Goal: Transaction & Acquisition: Book appointment/travel/reservation

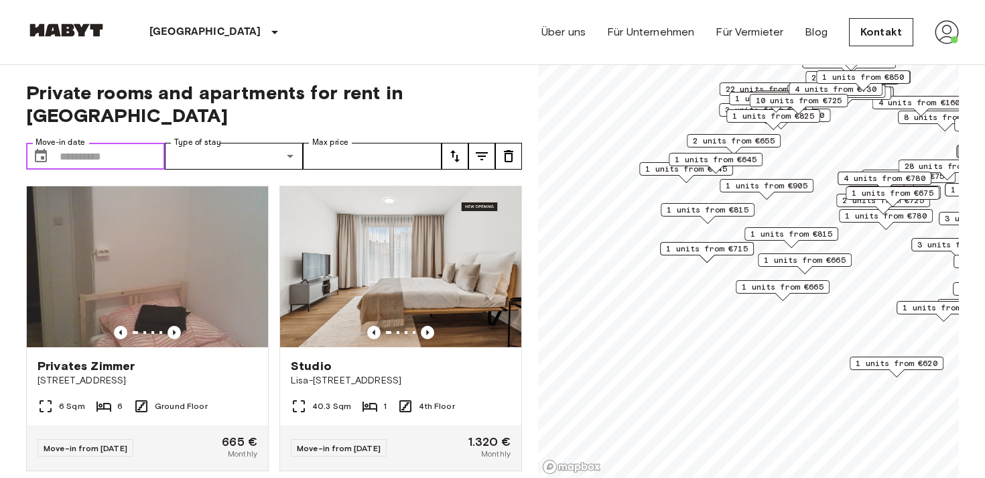
click at [150, 143] on input "Move-in date" at bounding box center [112, 156] width 105 height 27
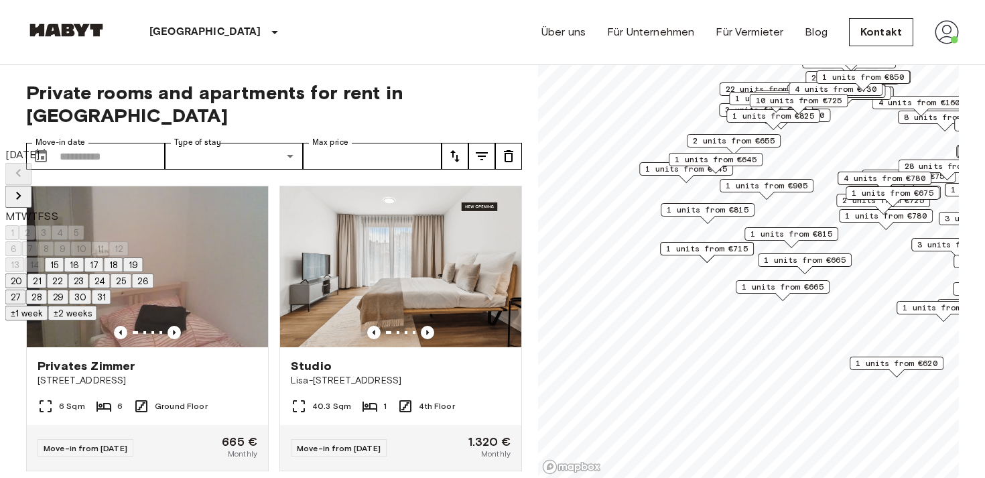
click at [27, 188] on icon "Next month" at bounding box center [19, 196] width 16 height 16
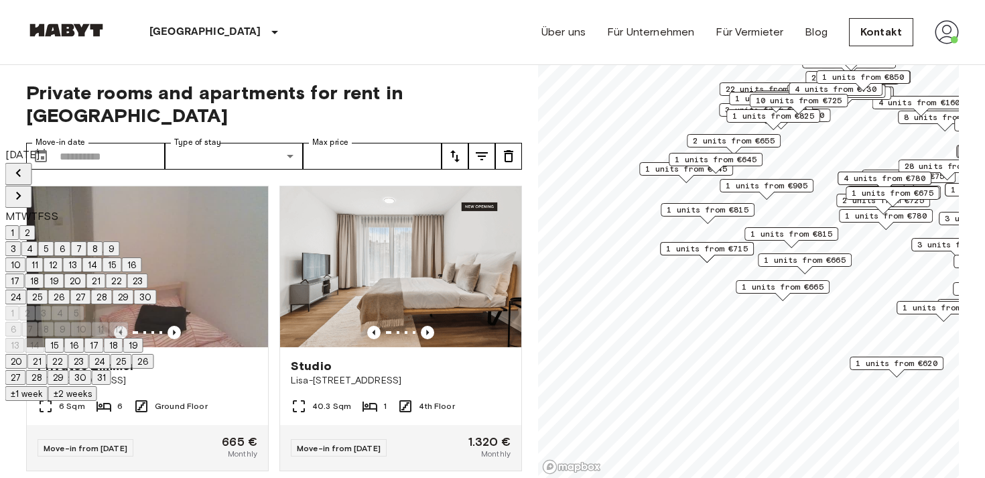
click at [27, 188] on icon "Next month" at bounding box center [19, 196] width 16 height 16
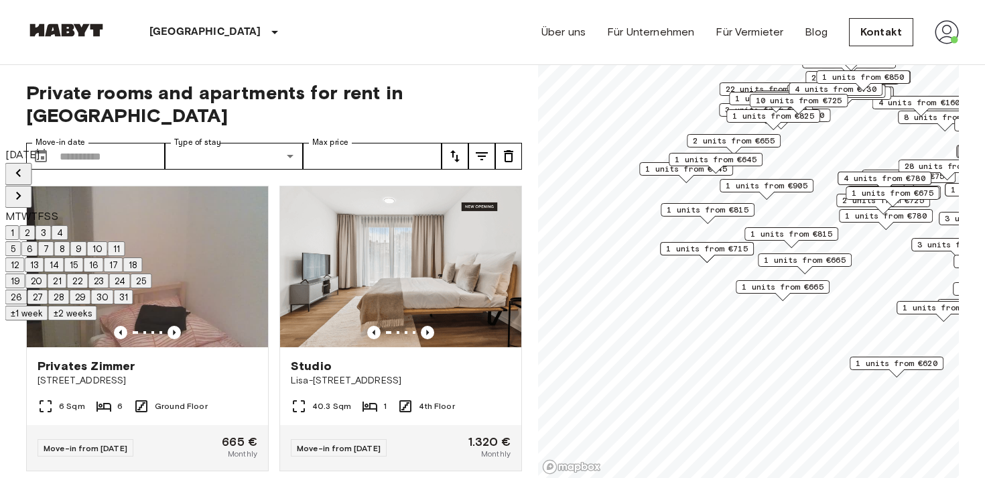
click at [27, 173] on icon "Previous month" at bounding box center [19, 173] width 16 height 16
click at [25, 272] on button "15" at bounding box center [14, 264] width 19 height 15
type input "**********"
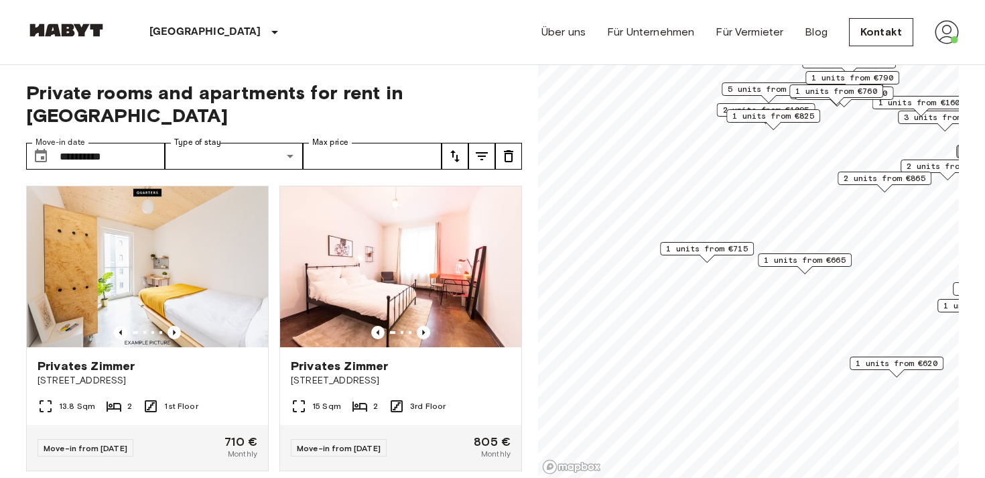
click at [364, 55] on div "Berlin Europa Amsterdam Berlin Brüssel Köln Dusseldorf Frankfurt Graz Hamburg L…" at bounding box center [492, 32] width 932 height 64
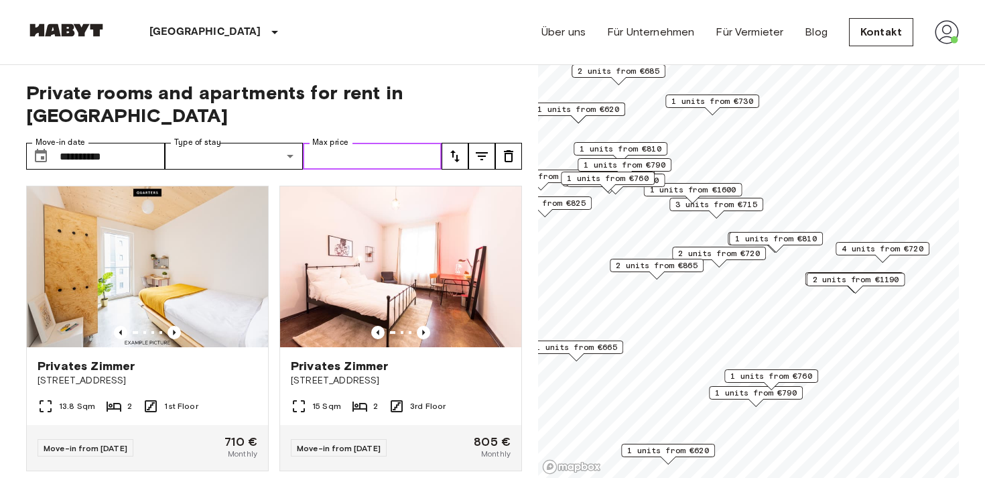
click at [359, 143] on input "Max price" at bounding box center [372, 156] width 139 height 27
type input "***"
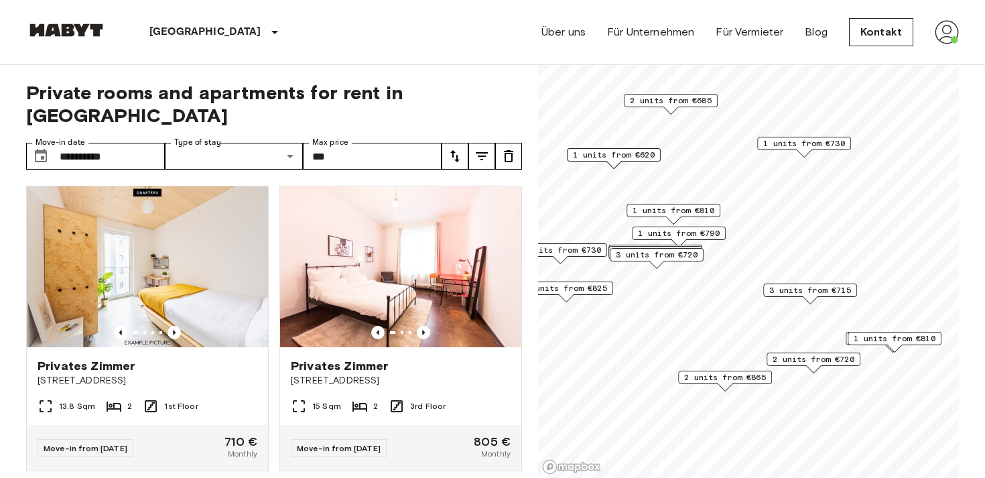
click at [807, 149] on div "Map marker" at bounding box center [803, 152] width 15 height 7
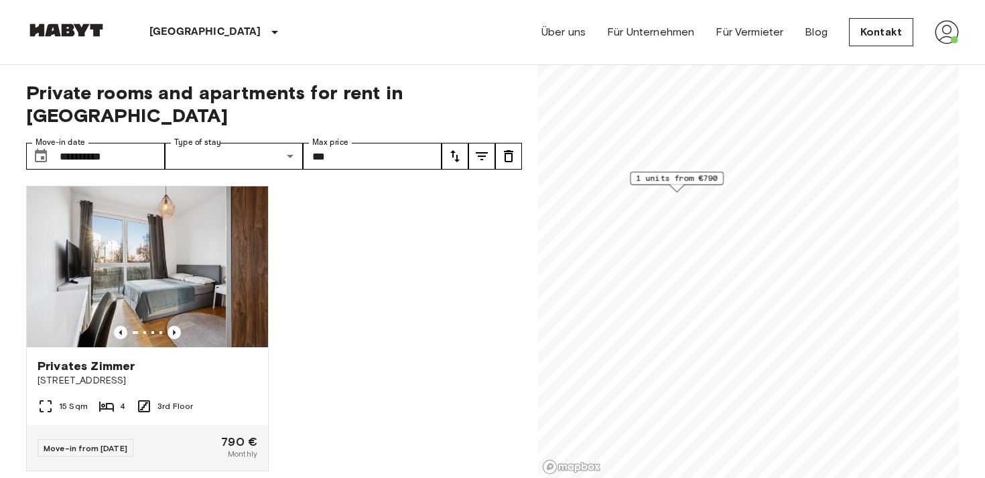
click at [682, 182] on span "1 units from €790" at bounding box center [677, 178] width 82 height 12
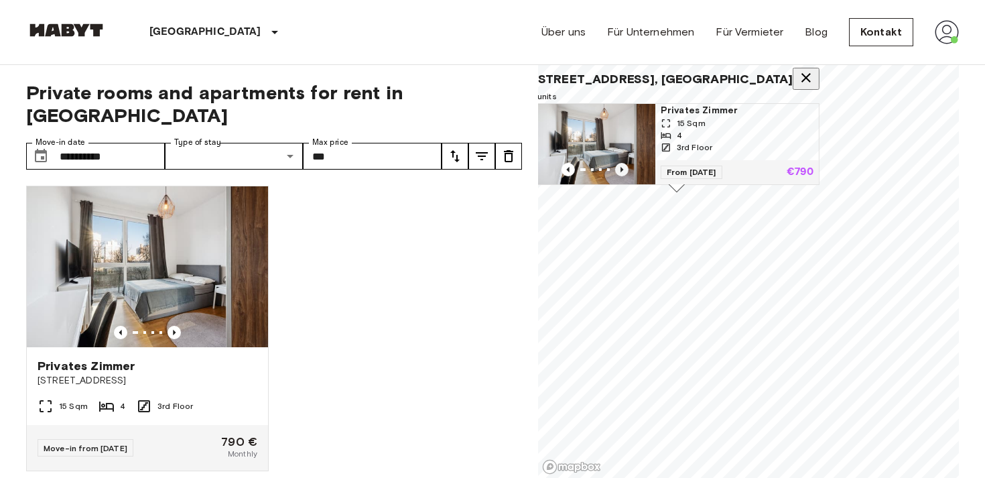
click at [628, 163] on icon "Previous image" at bounding box center [621, 169] width 13 height 13
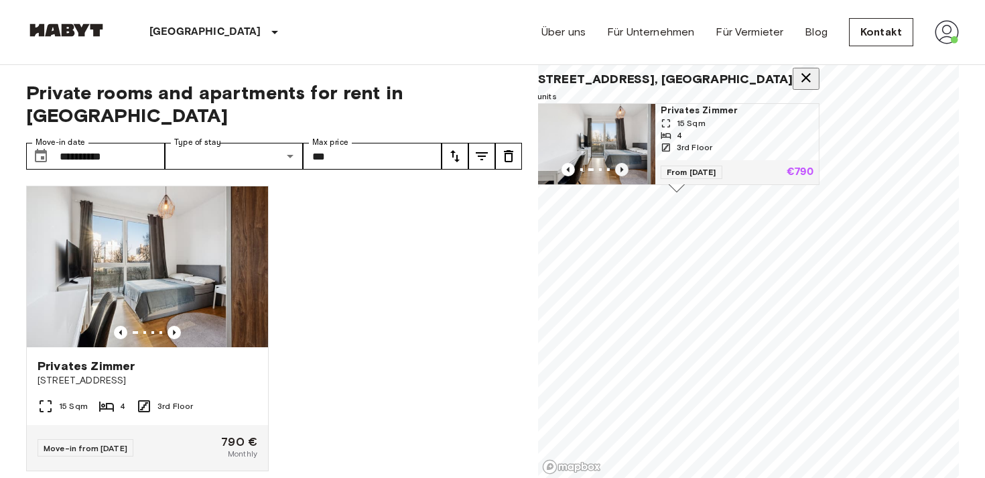
click at [628, 163] on icon "Previous image" at bounding box center [621, 169] width 13 height 13
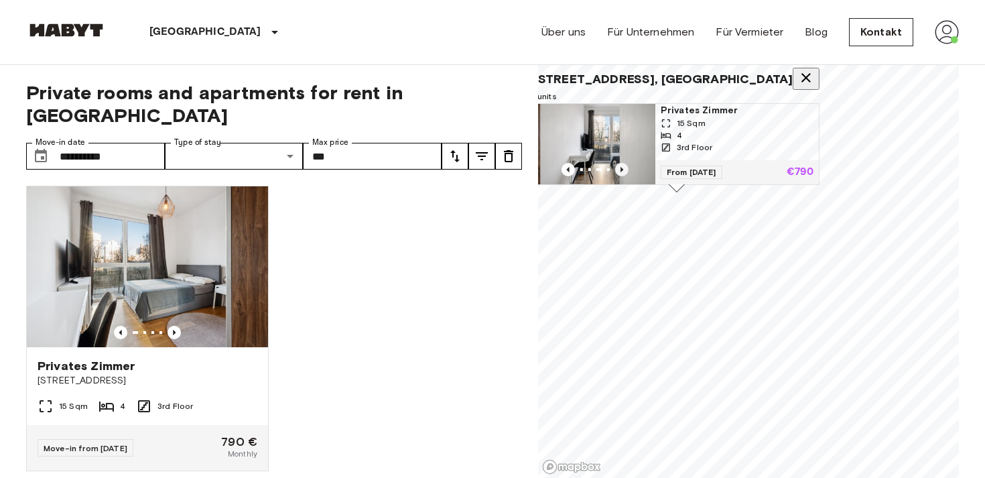
click at [628, 163] on icon "Previous image" at bounding box center [621, 169] width 13 height 13
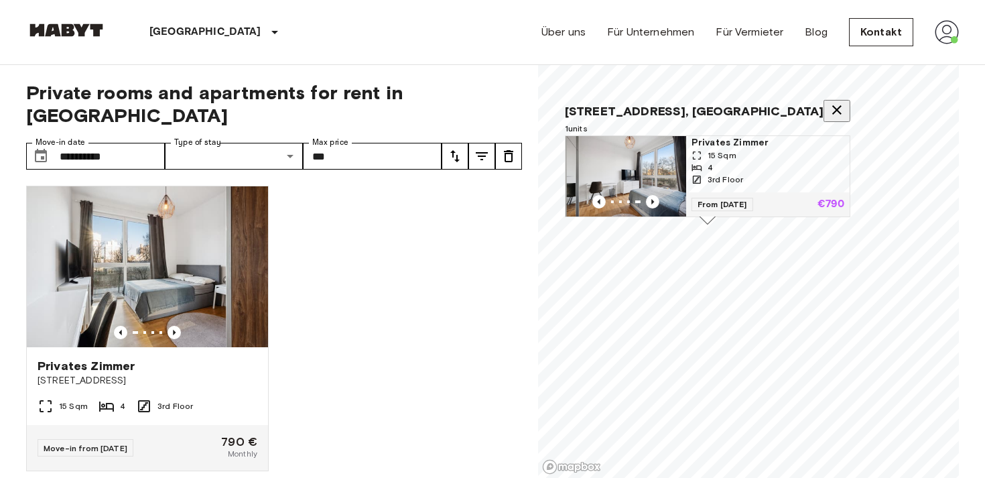
click at [782, 163] on div "4" at bounding box center [767, 167] width 153 height 12
click at [832, 105] on icon "Map marker" at bounding box center [836, 109] width 9 height 9
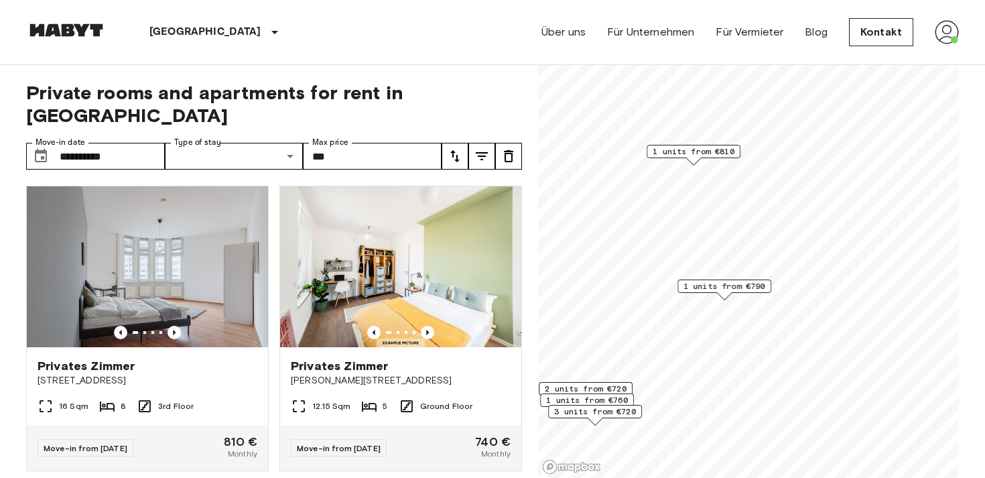
drag, startPoint x: 818, startPoint y: 90, endPoint x: 759, endPoint y: 279, distance: 198.7
click at [759, 279] on div "1 units from €790" at bounding box center [724, 285] width 94 height 13
click at [693, 157] on span "1 units from €810" at bounding box center [693, 151] width 82 height 12
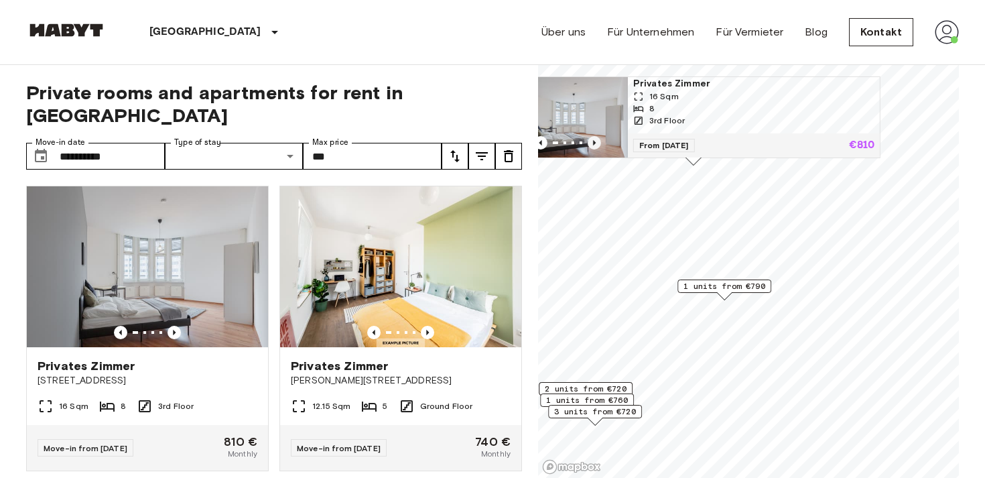
click at [601, 139] on icon "Previous image" at bounding box center [593, 142] width 13 height 13
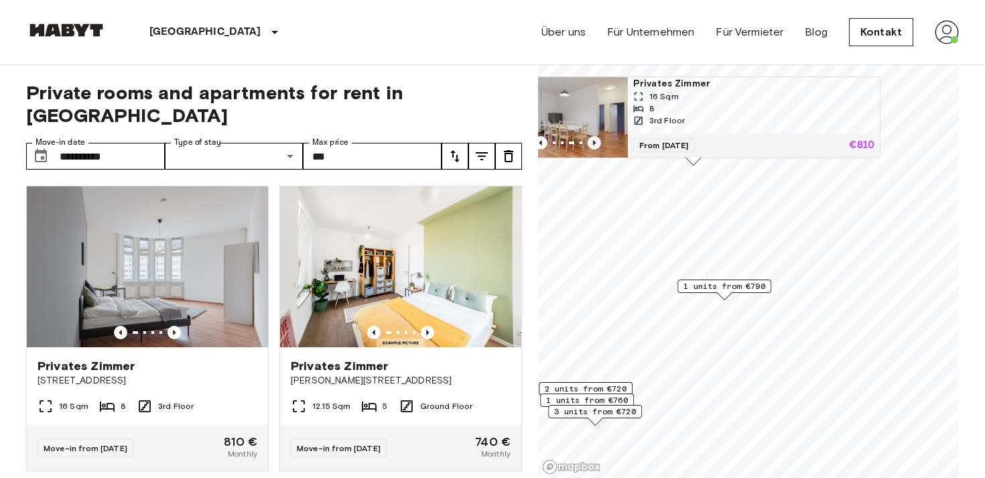
click at [601, 139] on icon "Previous image" at bounding box center [593, 142] width 13 height 13
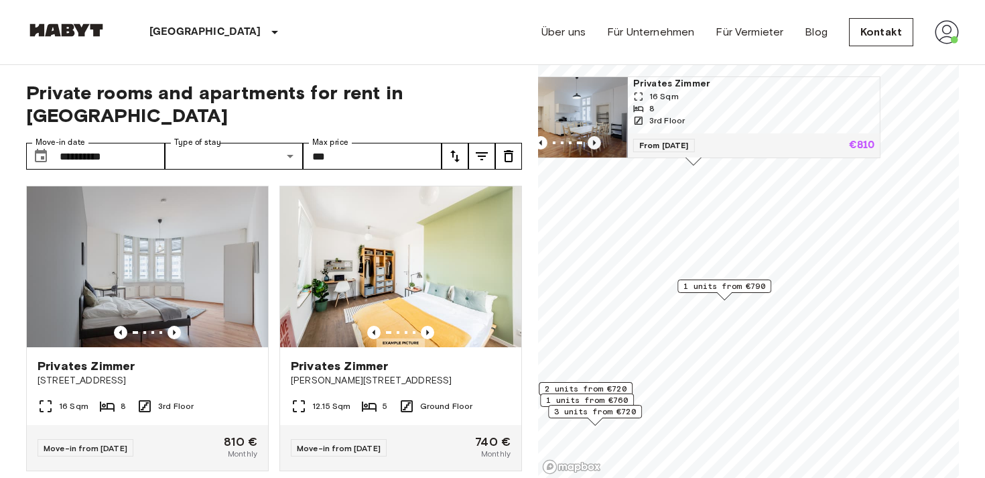
click at [601, 139] on icon "Previous image" at bounding box center [593, 142] width 13 height 13
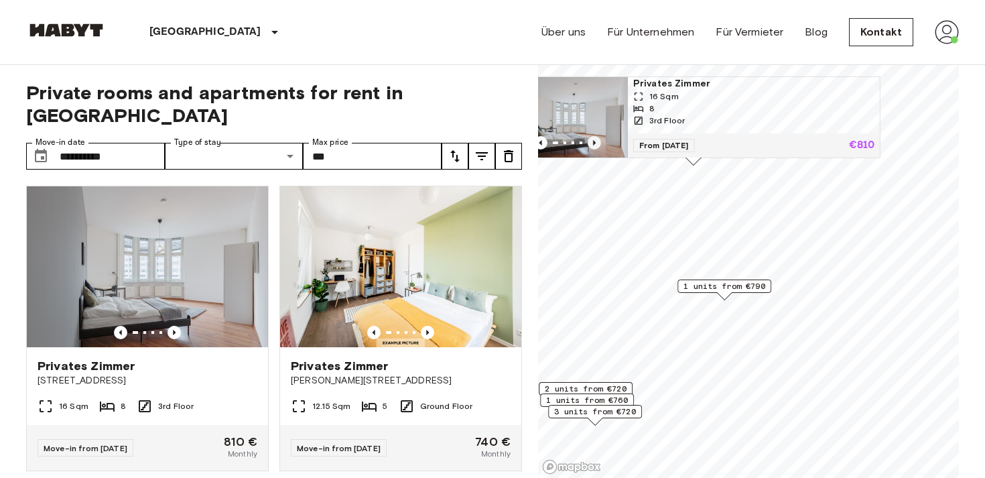
click at [601, 139] on icon "Previous image" at bounding box center [593, 142] width 13 height 13
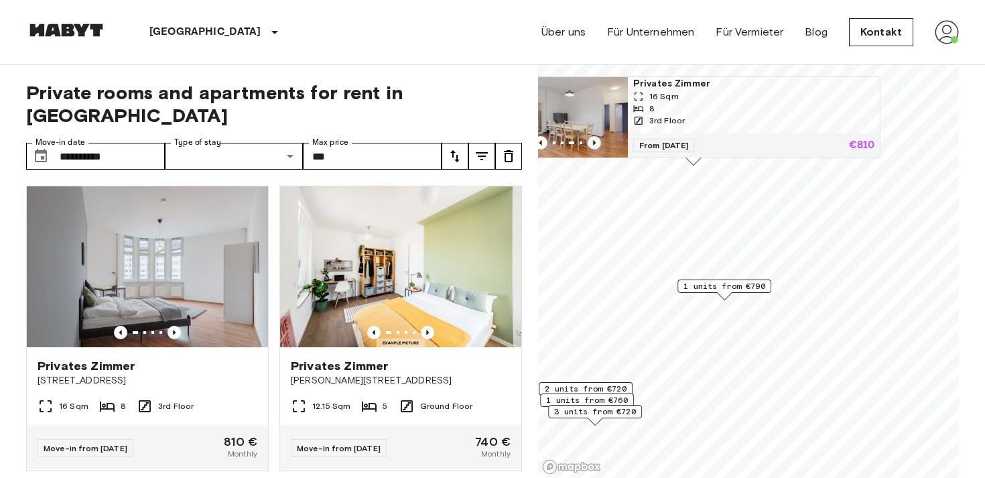
click at [601, 139] on icon "Previous image" at bounding box center [593, 142] width 13 height 13
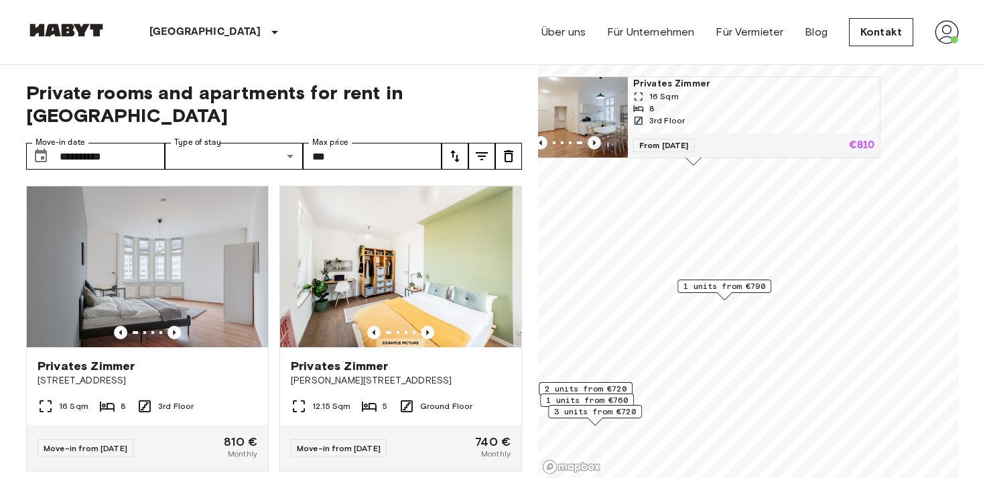
click at [601, 139] on icon "Previous image" at bounding box center [593, 142] width 13 height 13
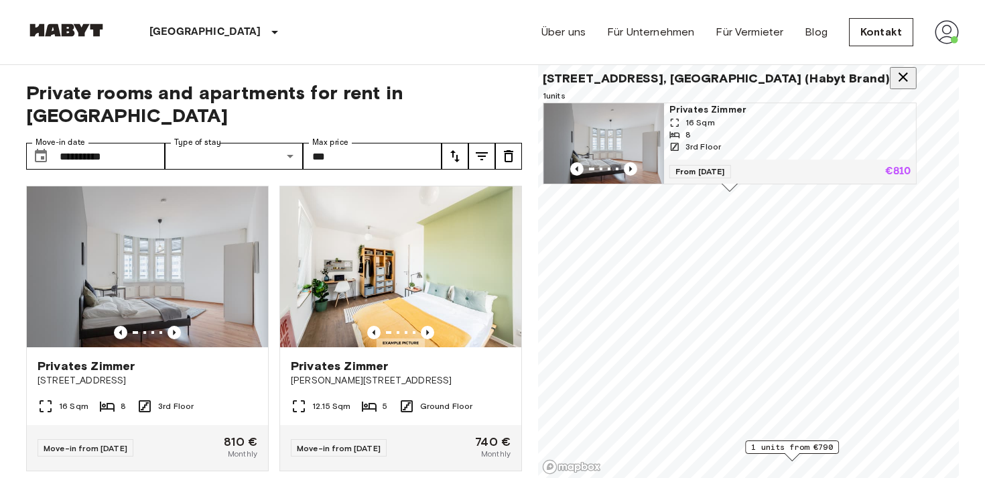
click at [799, 121] on div "16 Sqm" at bounding box center [789, 123] width 241 height 12
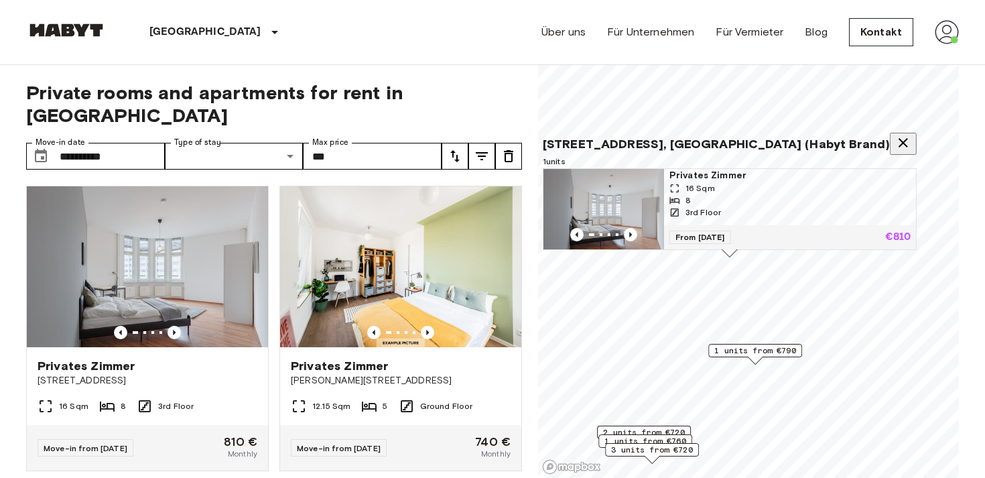
click at [895, 135] on icon "Map marker" at bounding box center [903, 143] width 16 height 16
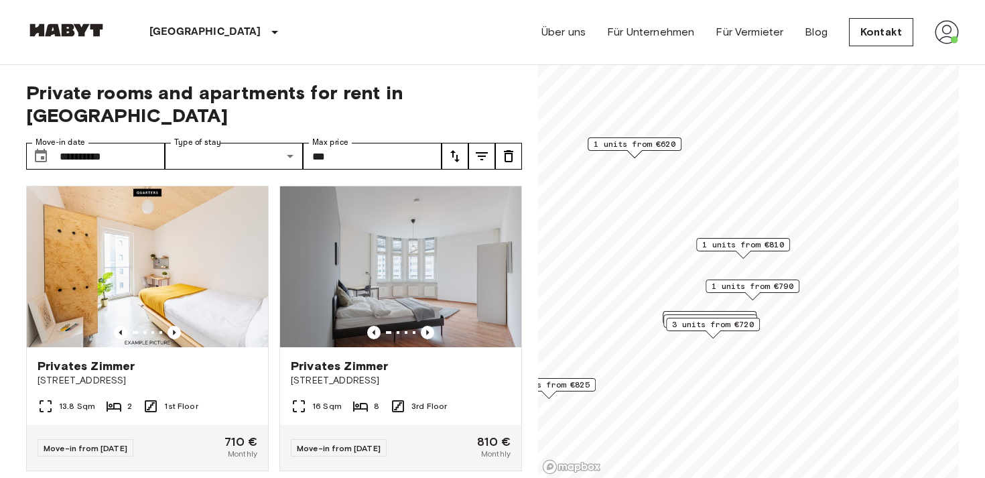
click at [636, 149] on span "1 units from €620" at bounding box center [634, 144] width 82 height 12
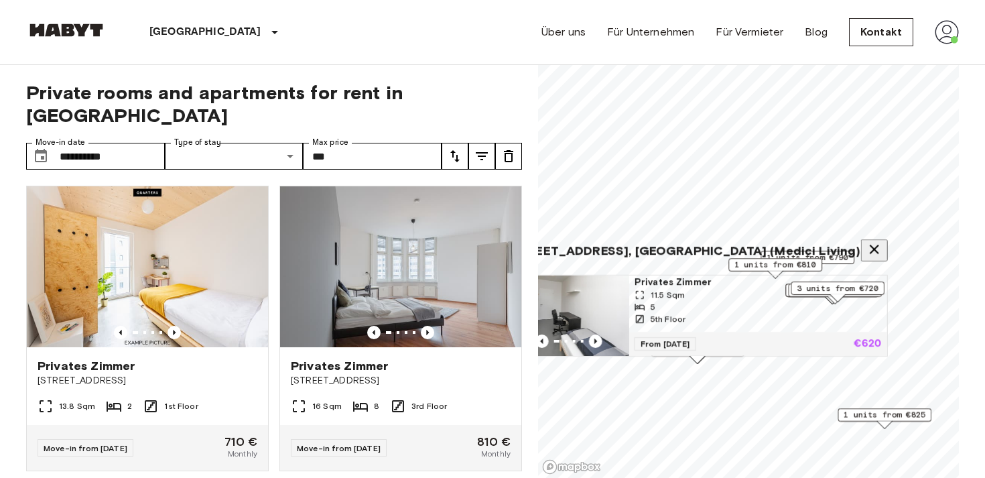
click at [865, 241] on icon "Map marker" at bounding box center [873, 249] width 16 height 16
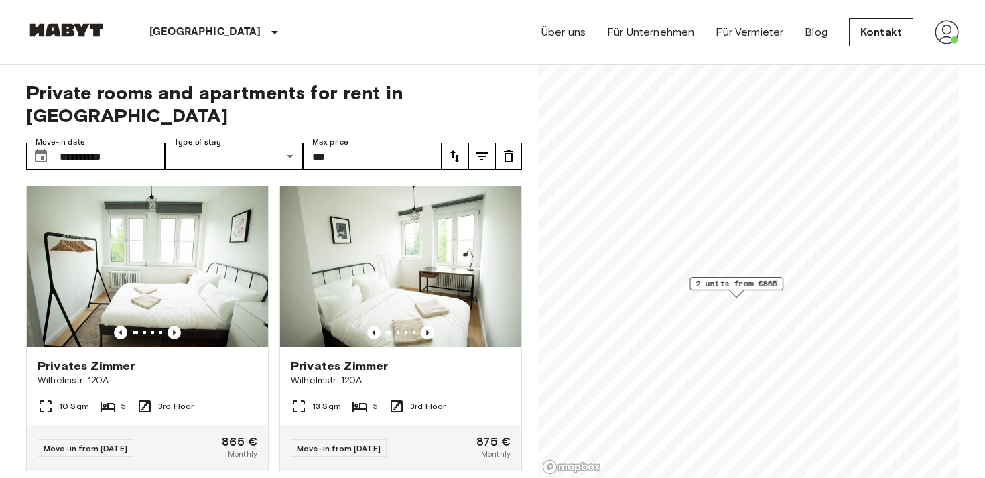
click at [729, 295] on div "Map marker" at bounding box center [736, 292] width 15 height 7
click at [749, 281] on span "2 units from €865" at bounding box center [736, 283] width 82 height 12
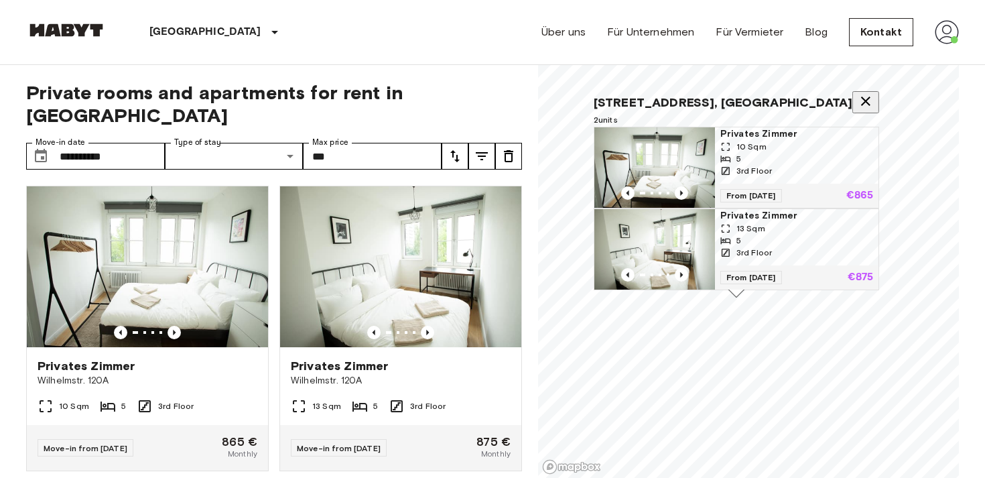
click at [857, 93] on icon "Map marker" at bounding box center [865, 101] width 16 height 16
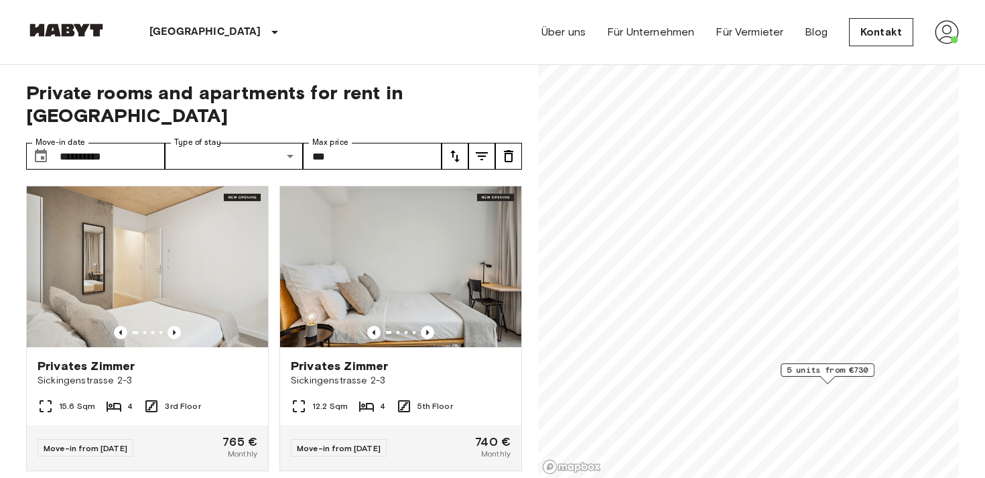
click at [826, 369] on span "5 units from €730" at bounding box center [827, 370] width 82 height 12
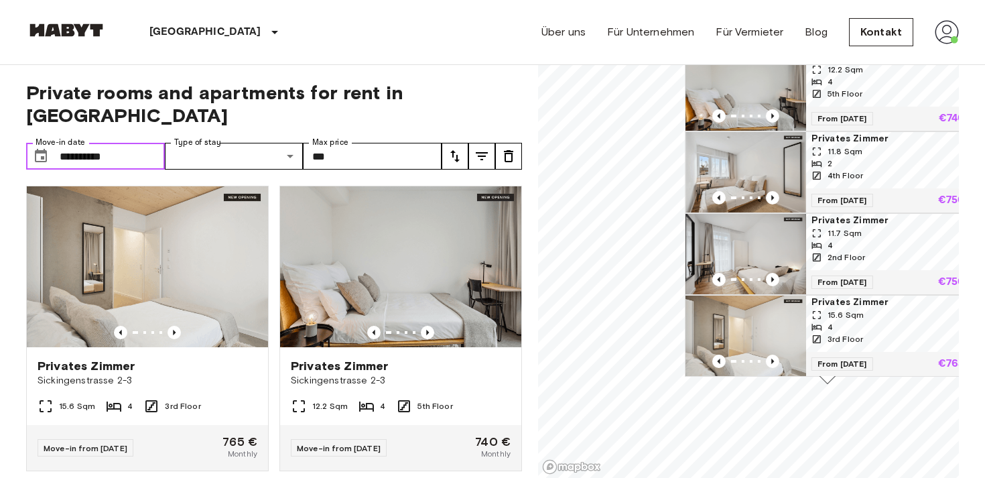
click at [80, 143] on input "**********" at bounding box center [112, 156] width 105 height 27
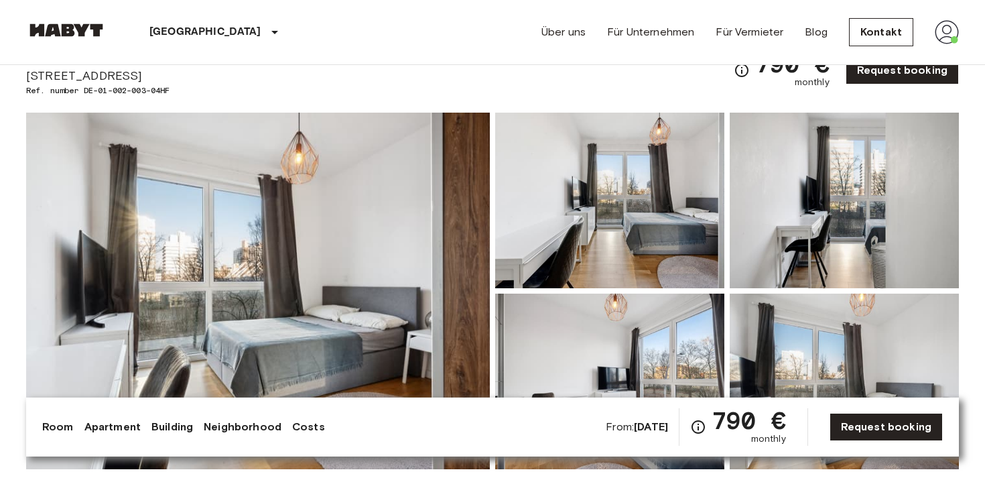
scroll to position [61, 0]
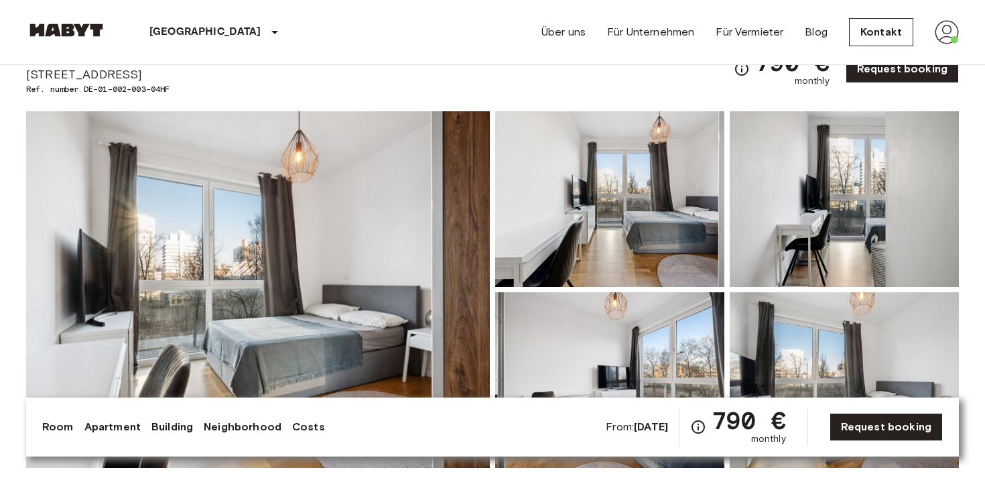
click at [271, 222] on img at bounding box center [257, 289] width 463 height 356
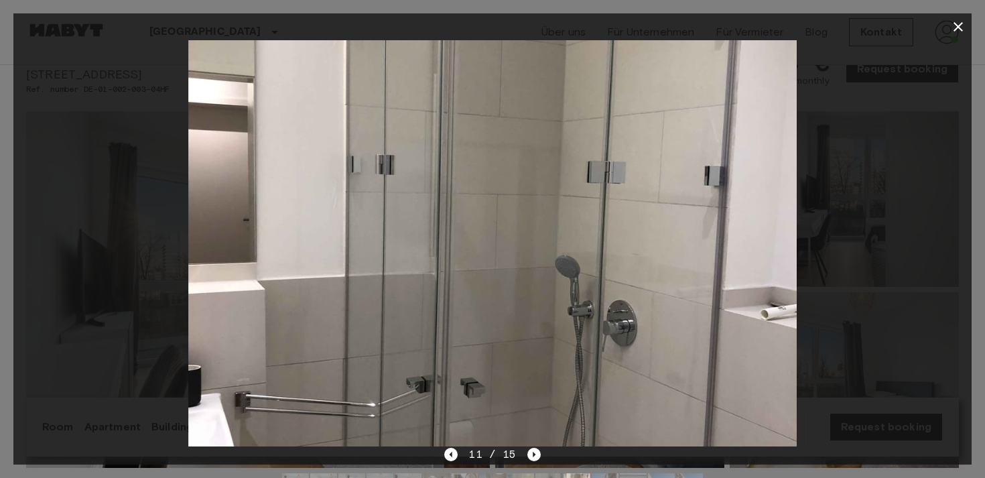
click at [959, 25] on icon "button" at bounding box center [957, 26] width 9 height 9
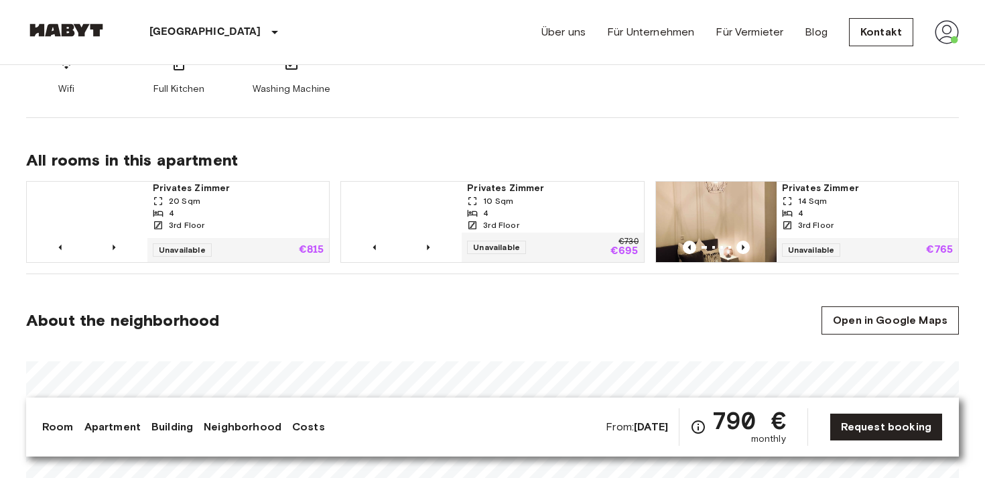
scroll to position [670, 0]
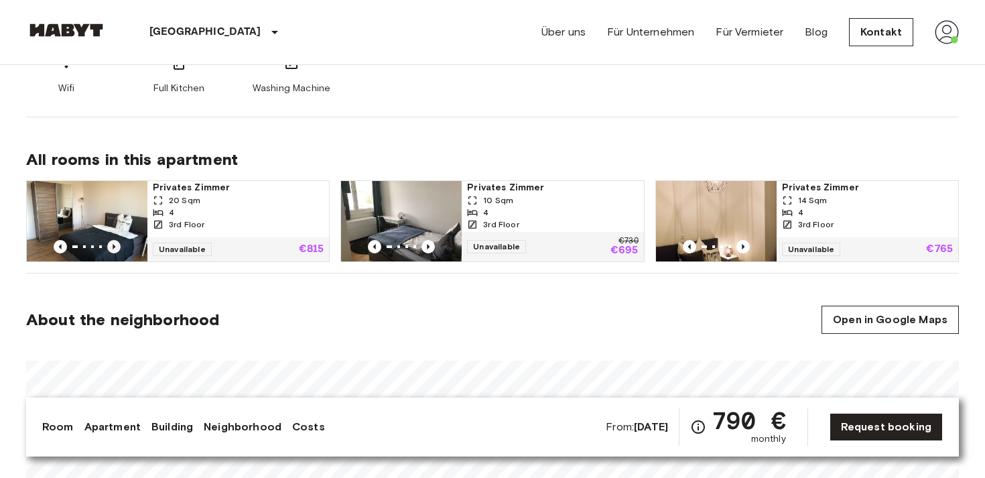
click at [116, 249] on icon "Previous image" at bounding box center [113, 246] width 13 height 13
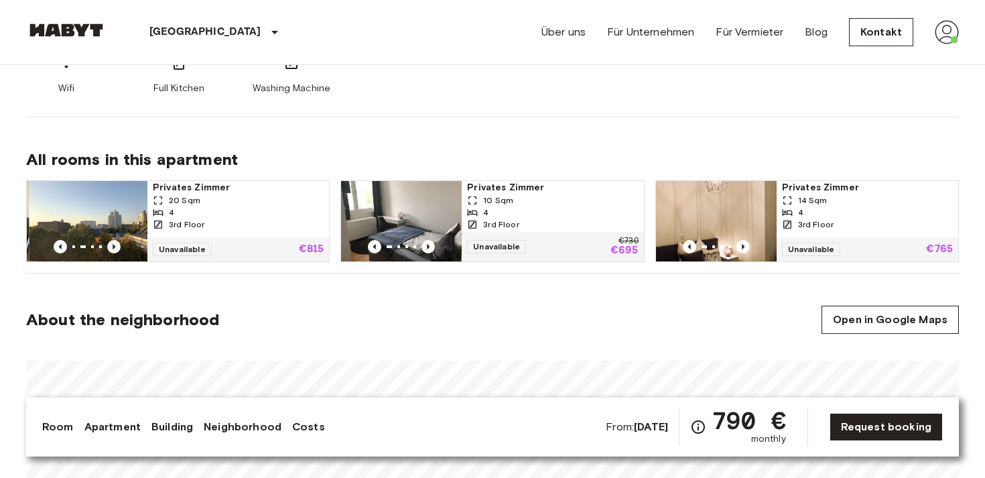
click at [116, 249] on icon "Previous image" at bounding box center [113, 246] width 13 height 13
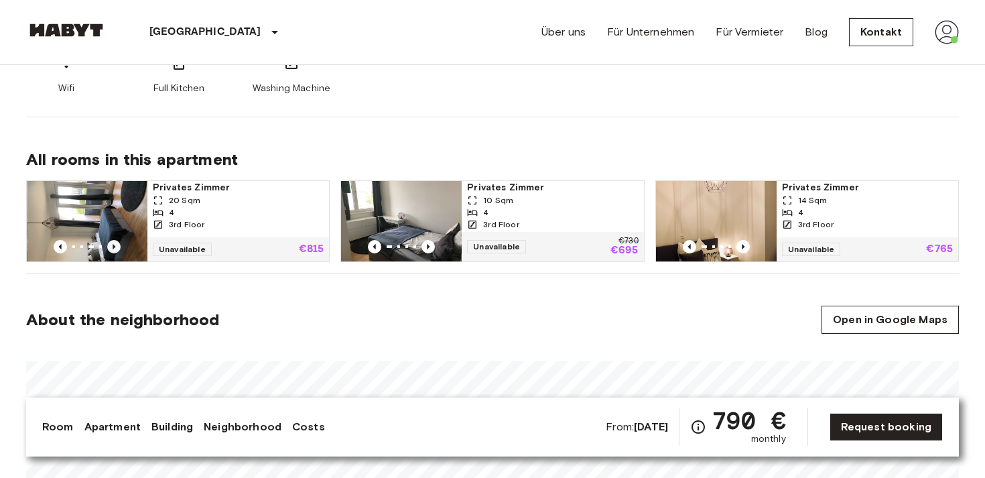
click at [116, 249] on icon "Previous image" at bounding box center [113, 246] width 13 height 13
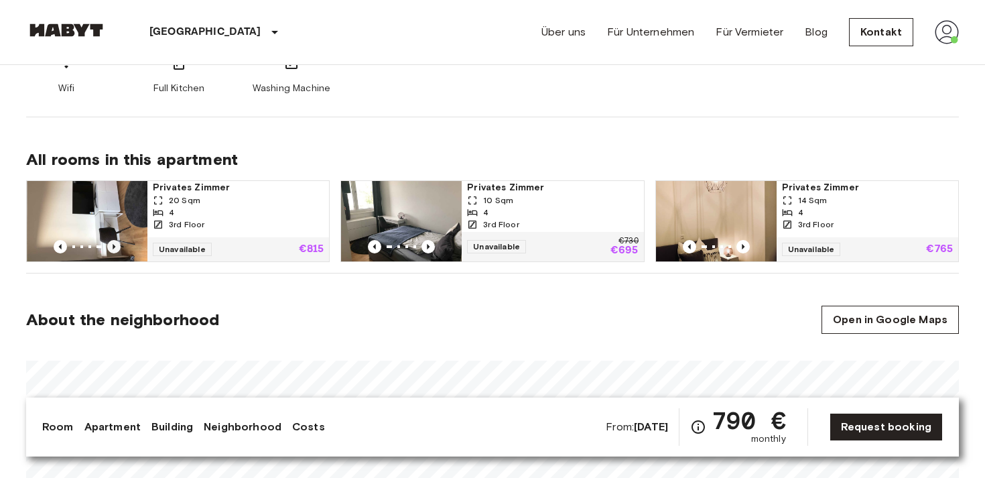
click at [116, 249] on icon "Previous image" at bounding box center [113, 246] width 13 height 13
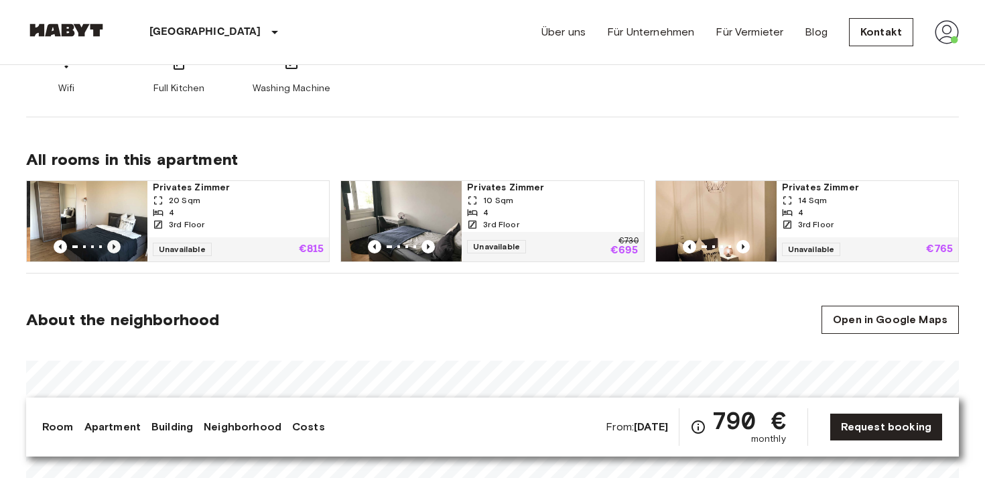
click at [116, 249] on icon "Previous image" at bounding box center [113, 246] width 13 height 13
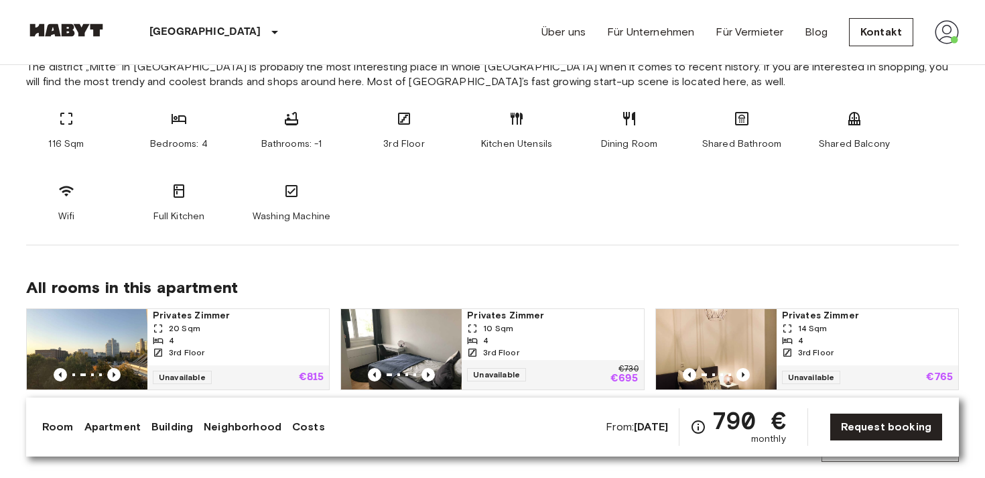
scroll to position [0, 0]
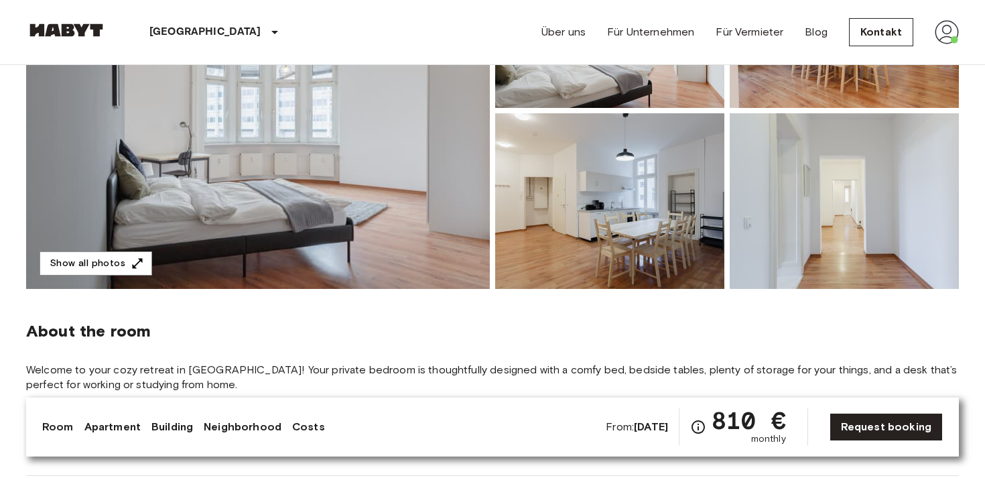
scroll to position [247, 0]
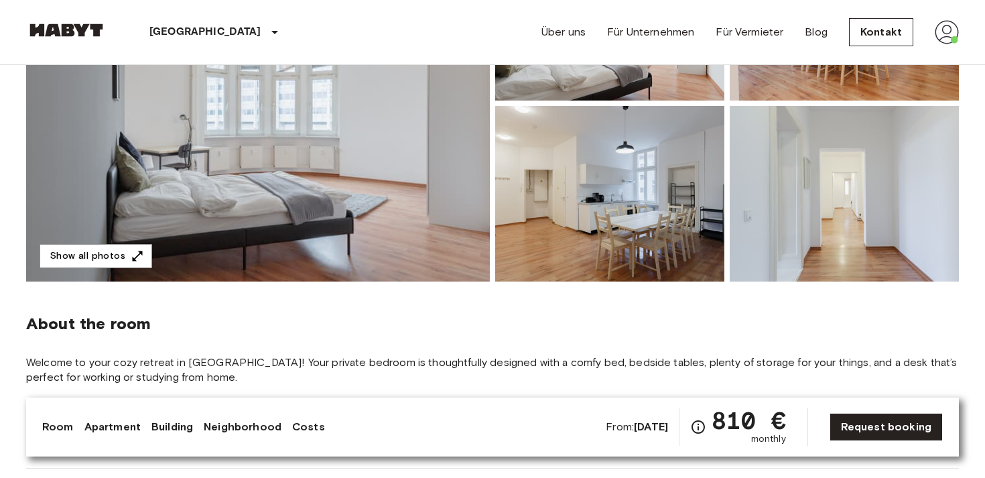
click at [404, 148] on img at bounding box center [257, 103] width 463 height 356
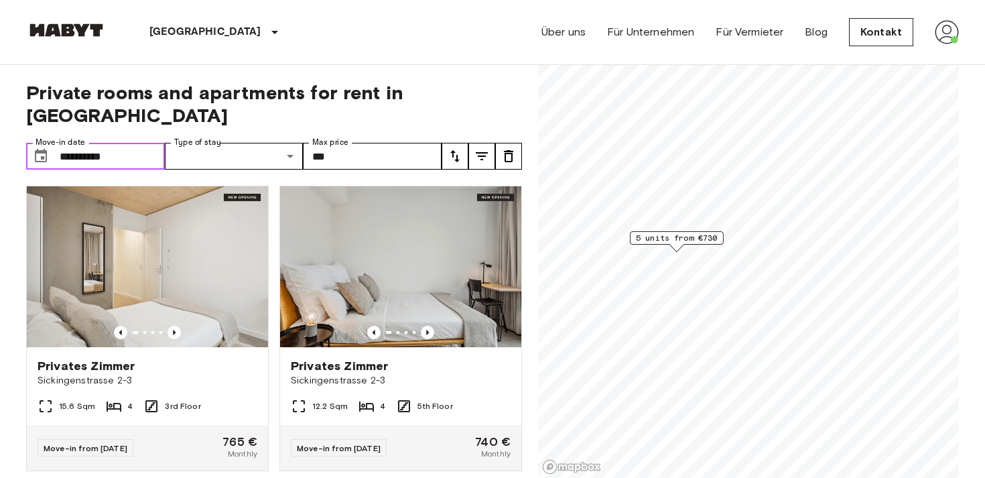
click at [115, 143] on input "**********" at bounding box center [112, 156] width 105 height 27
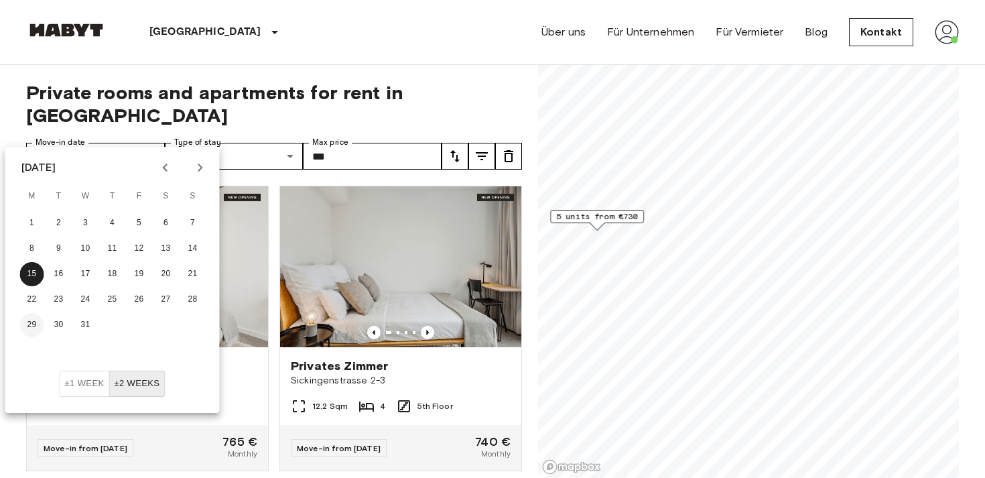
click at [31, 328] on button "29" at bounding box center [32, 325] width 24 height 24
type input "**********"
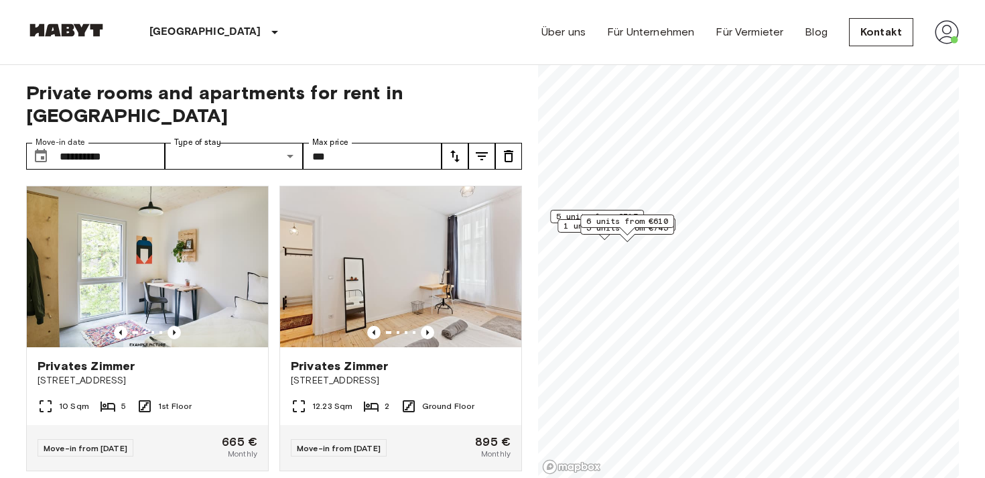
click at [487, 56] on div "Berlin Europa Amsterdam Berlin Brüssel Köln Dusseldorf Frankfurt Graz Hamburg L…" at bounding box center [492, 32] width 932 height 64
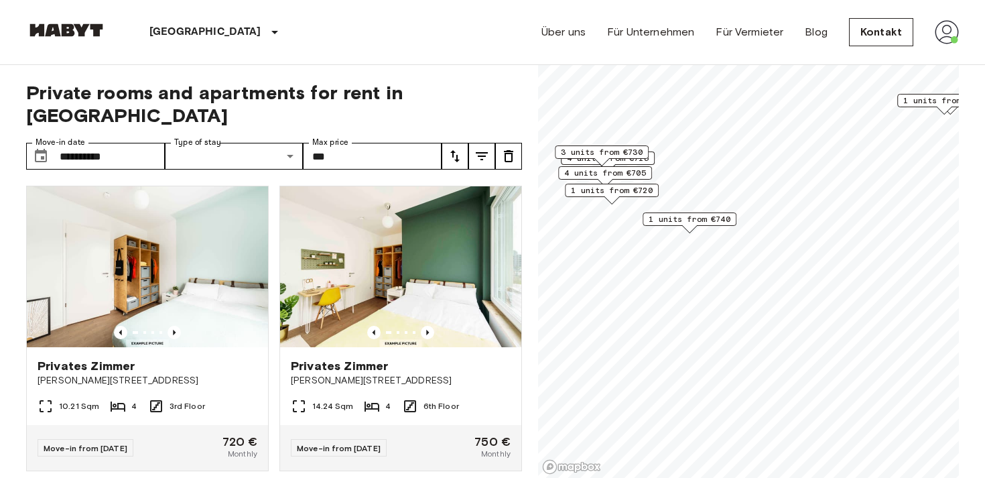
click at [693, 224] on span "1 units from €740" at bounding box center [689, 219] width 82 height 12
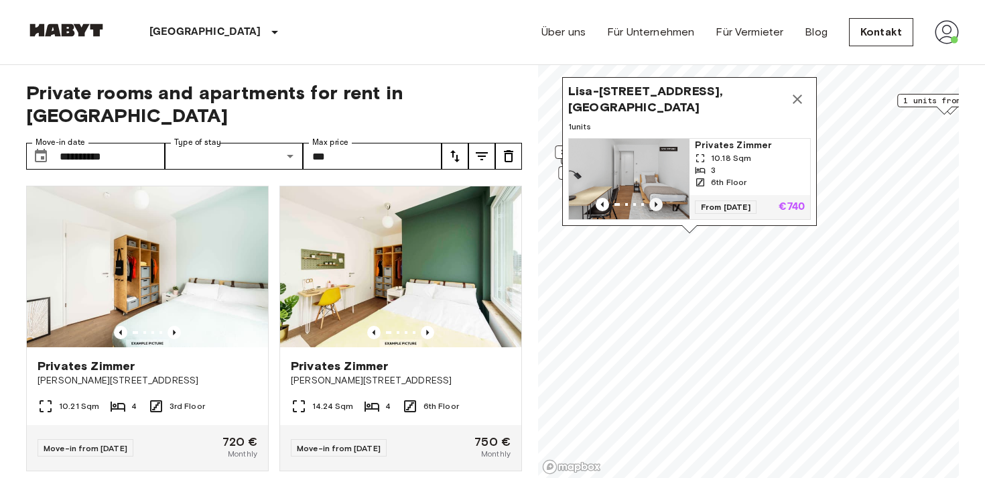
click at [654, 207] on icon "Previous image" at bounding box center [655, 204] width 13 height 13
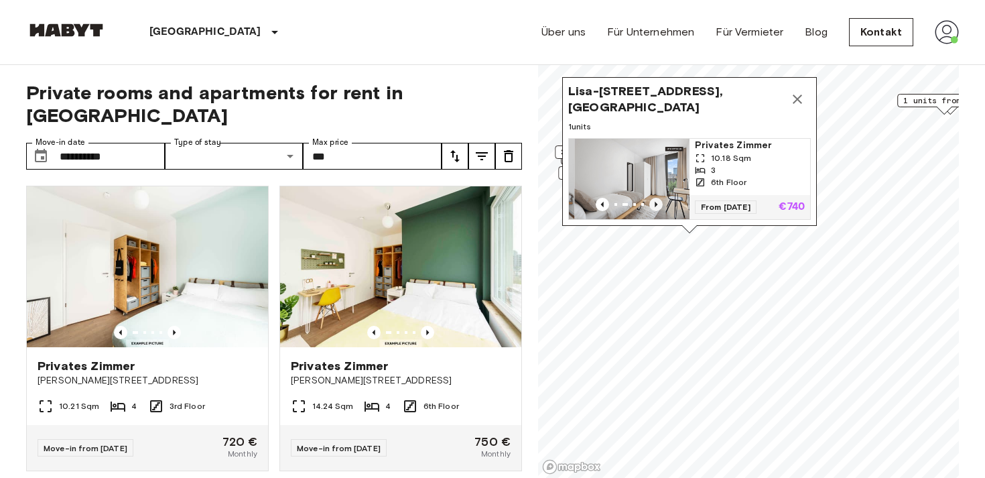
click at [654, 207] on icon "Previous image" at bounding box center [655, 204] width 13 height 13
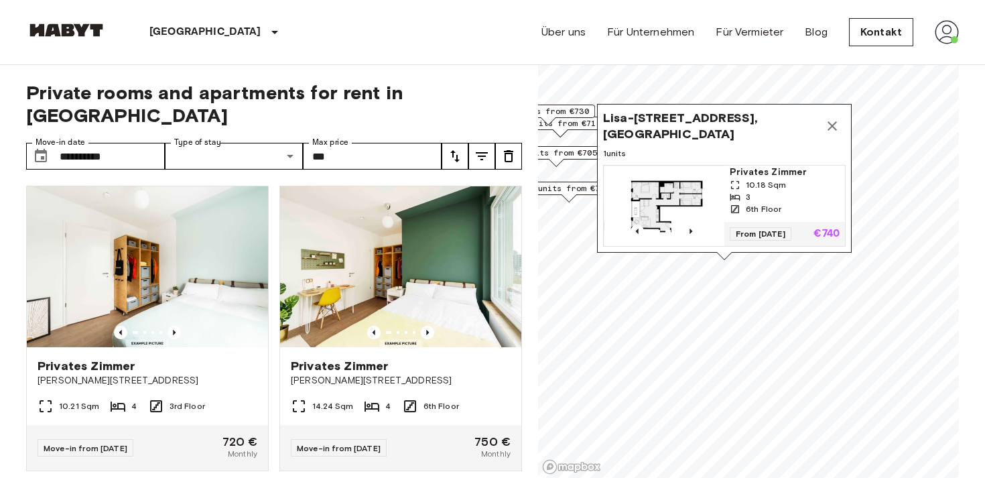
click at [780, 206] on div "6th Floor" at bounding box center [784, 209] width 110 height 12
click at [834, 125] on icon "Map marker" at bounding box center [832, 126] width 16 height 16
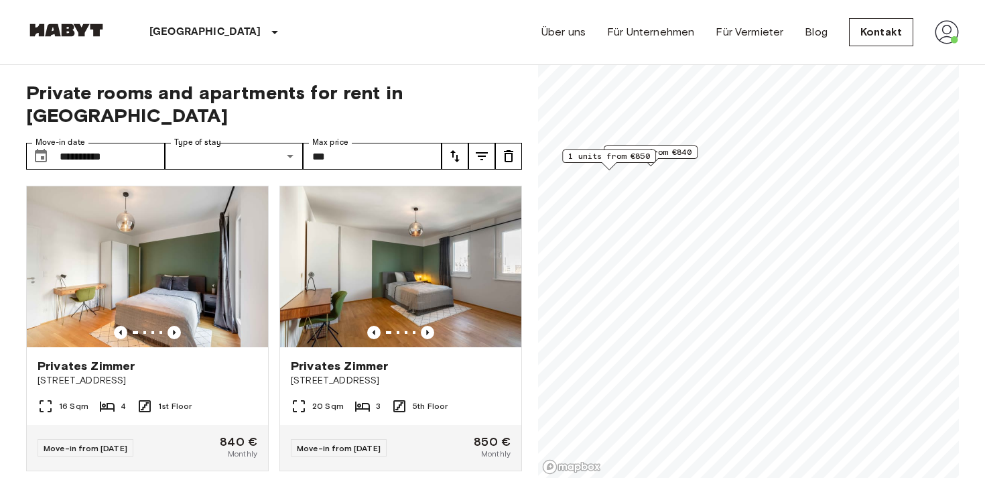
click at [680, 151] on span "1 units from €840" at bounding box center [650, 152] width 82 height 12
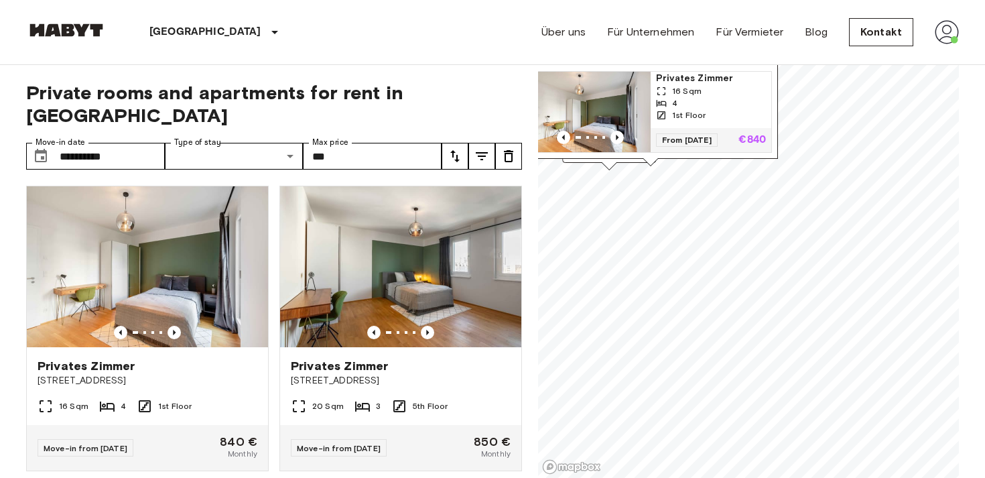
click at [686, 97] on div "4" at bounding box center [711, 103] width 110 height 12
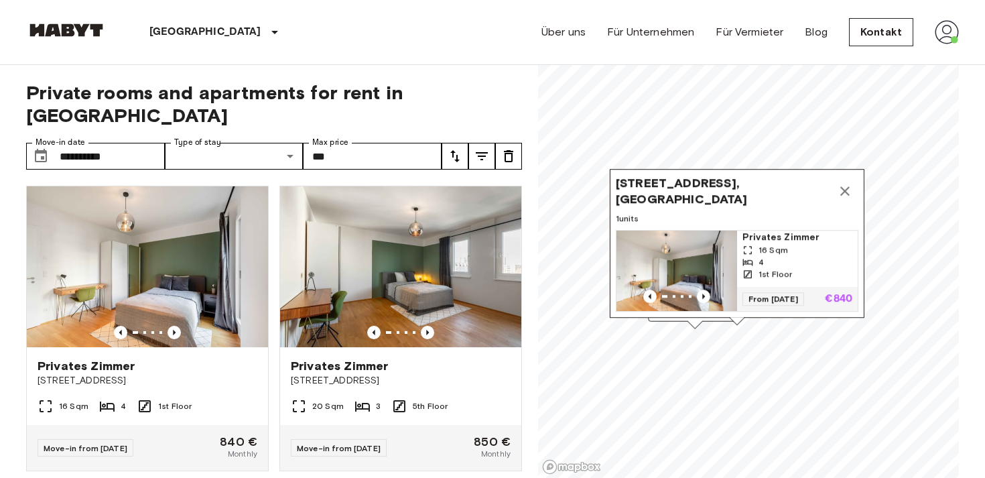
drag, startPoint x: 735, startPoint y: 106, endPoint x: 822, endPoint y: 267, distance: 183.1
click at [822, 268] on div "4" at bounding box center [797, 262] width 110 height 12
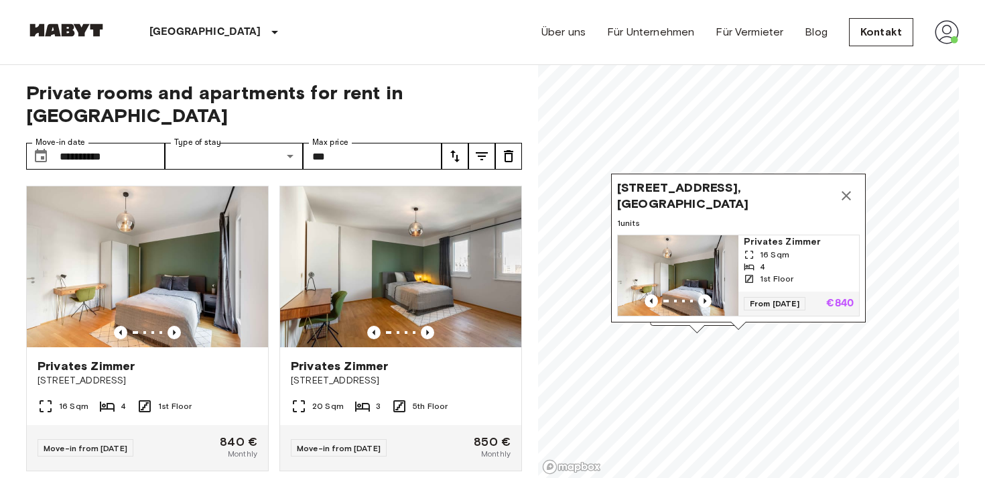
click at [845, 197] on icon "Map marker" at bounding box center [846, 196] width 16 height 16
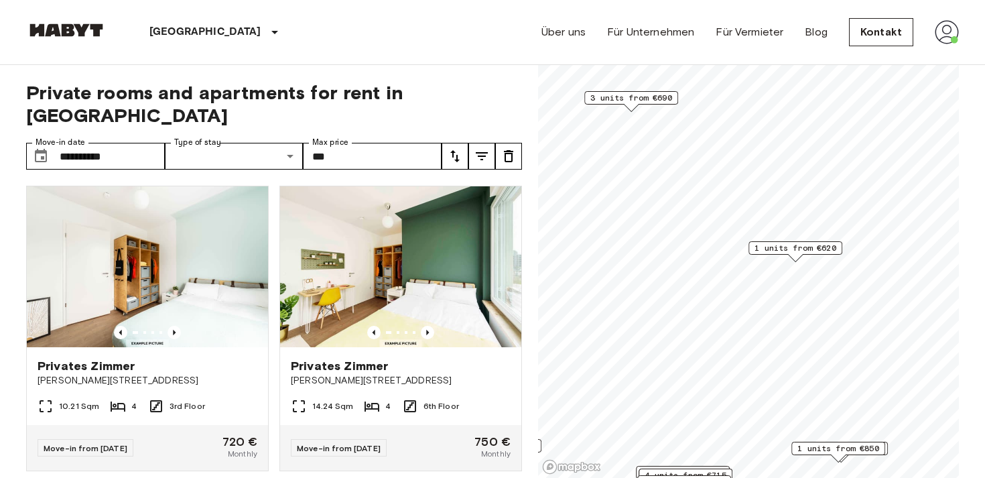
click at [634, 100] on span "3 units from €690" at bounding box center [631, 98] width 82 height 12
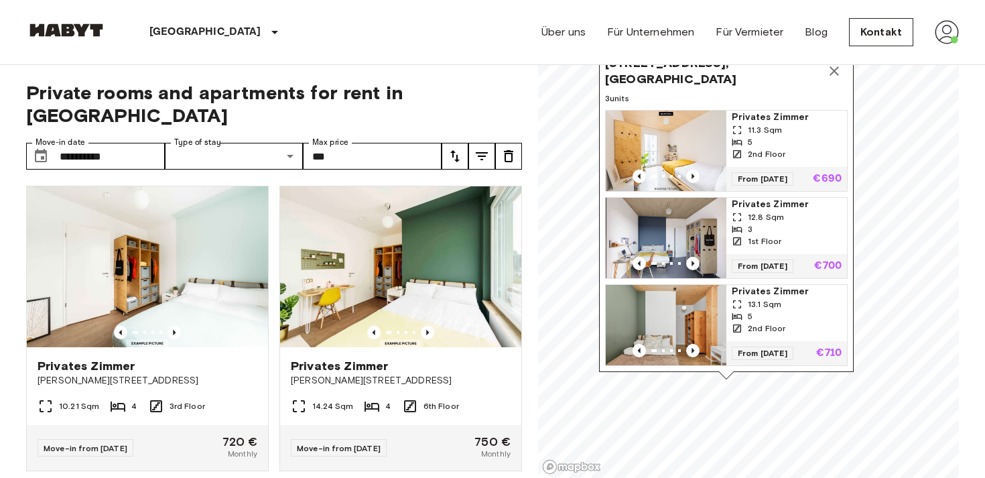
drag, startPoint x: 668, startPoint y: 70, endPoint x: 753, endPoint y: 332, distance: 274.9
click at [753, 332] on div "Privates Zimmer 13.1 Sqm 5 2nd Floor" at bounding box center [786, 313] width 121 height 56
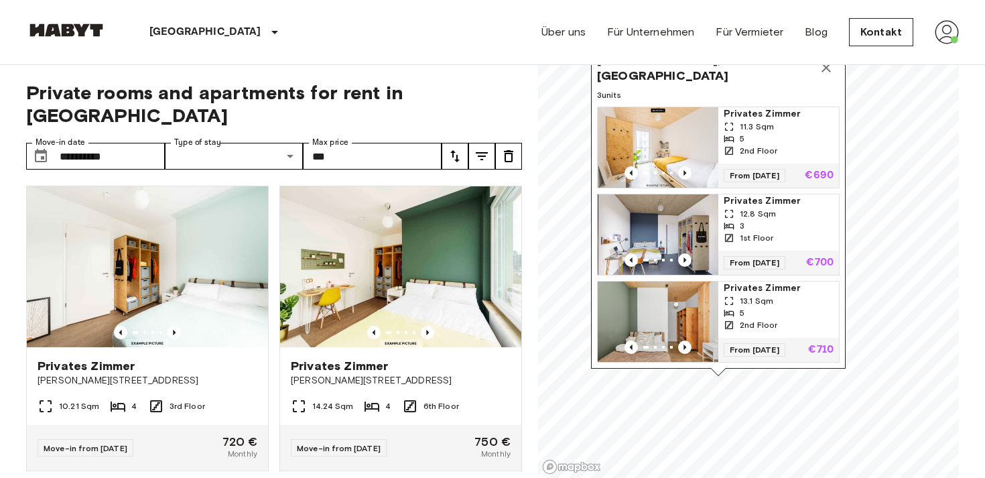
click at [826, 74] on icon "Map marker" at bounding box center [826, 68] width 16 height 16
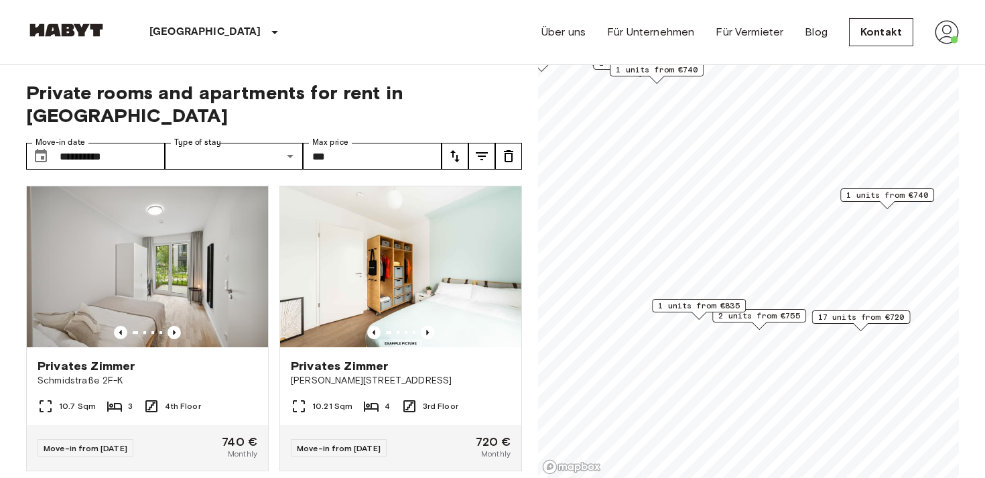
click at [762, 321] on div "Map marker" at bounding box center [758, 324] width 15 height 7
click at [760, 319] on span "2 units from €755" at bounding box center [759, 315] width 82 height 12
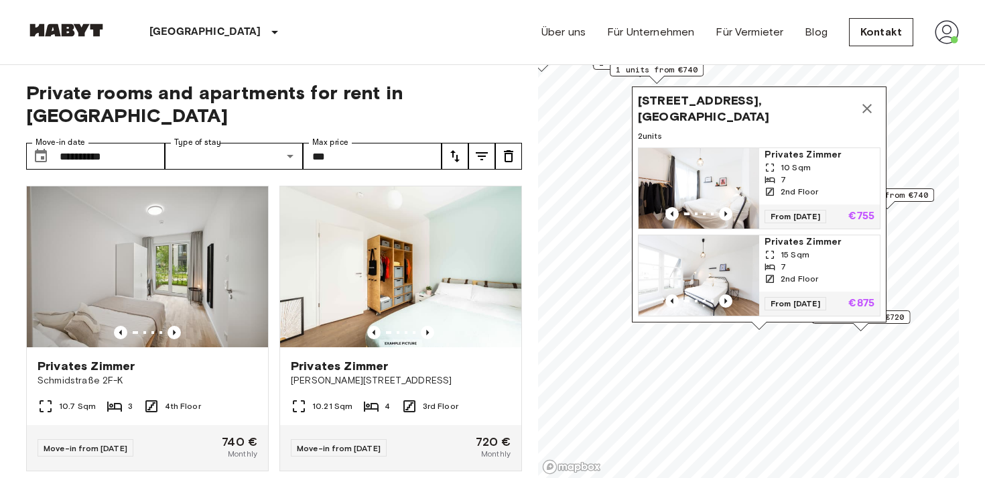
click at [865, 109] on icon "Map marker" at bounding box center [866, 108] width 9 height 9
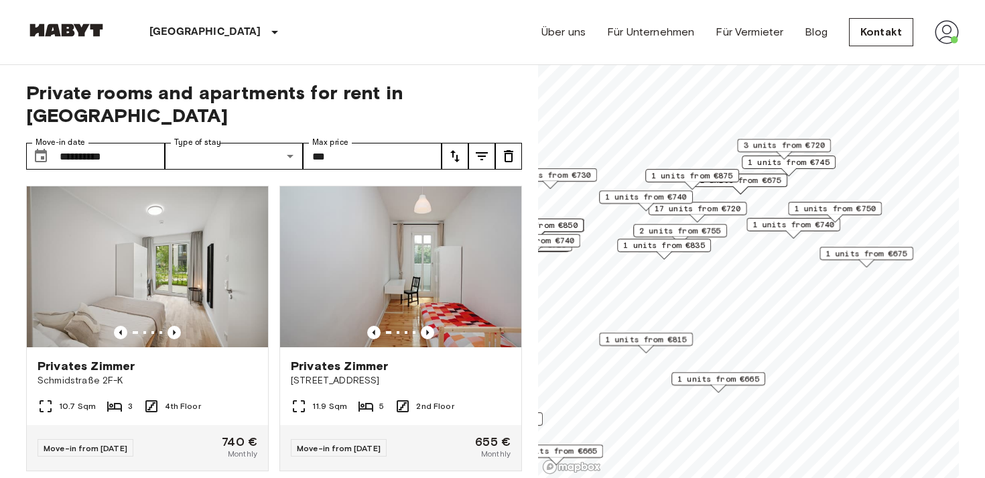
click at [642, 342] on span "1 units from €815" at bounding box center [646, 339] width 82 height 12
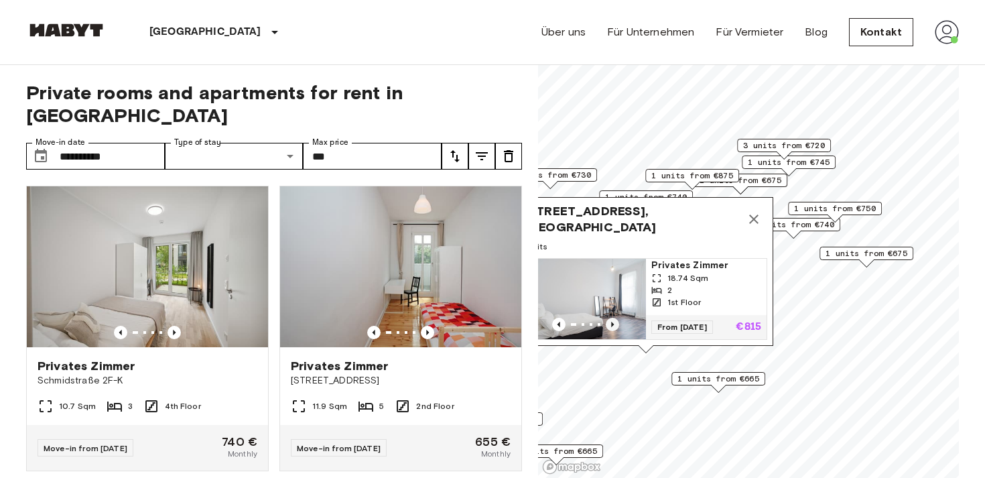
click at [615, 322] on icon "Previous image" at bounding box center [611, 323] width 13 height 13
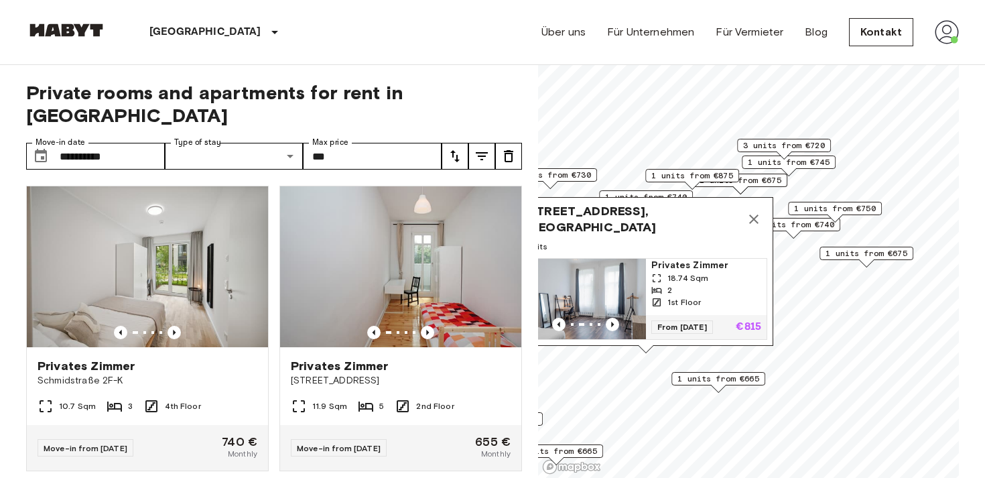
click at [699, 283] on span "18.74 Sqm" at bounding box center [687, 278] width 41 height 12
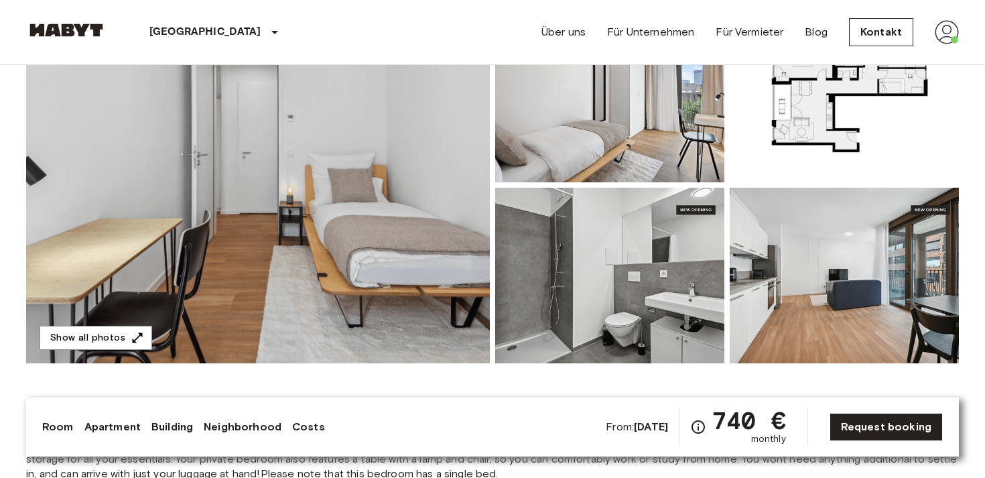
scroll to position [166, 0]
click at [380, 175] on img at bounding box center [257, 184] width 463 height 356
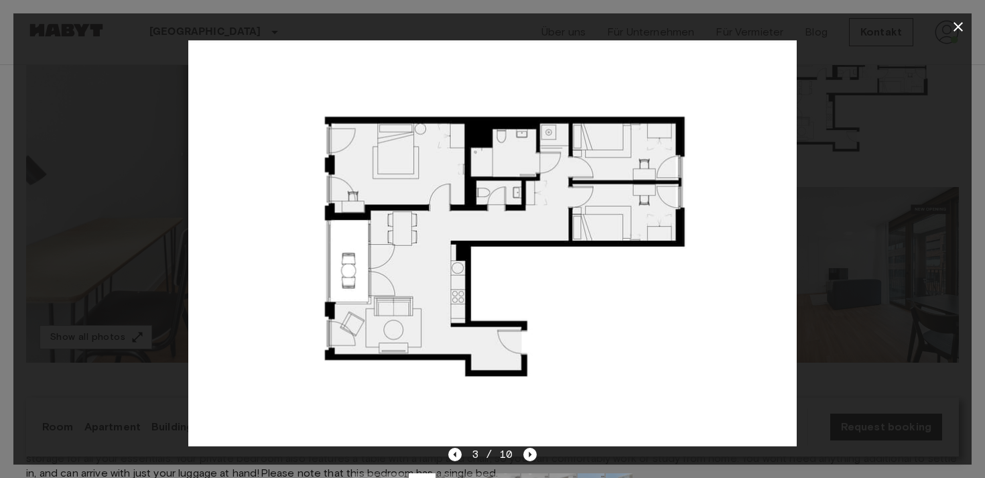
click at [952, 33] on icon "button" at bounding box center [958, 27] width 16 height 16
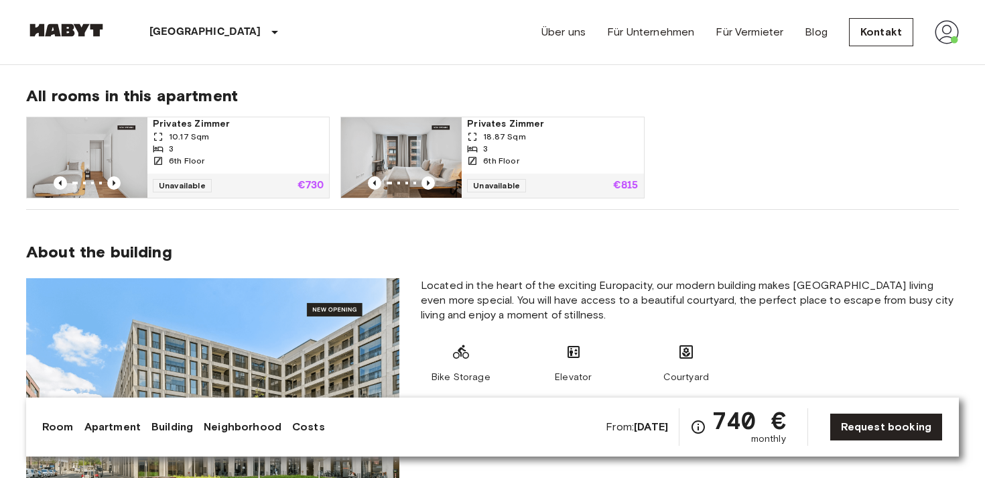
scroll to position [920, 0]
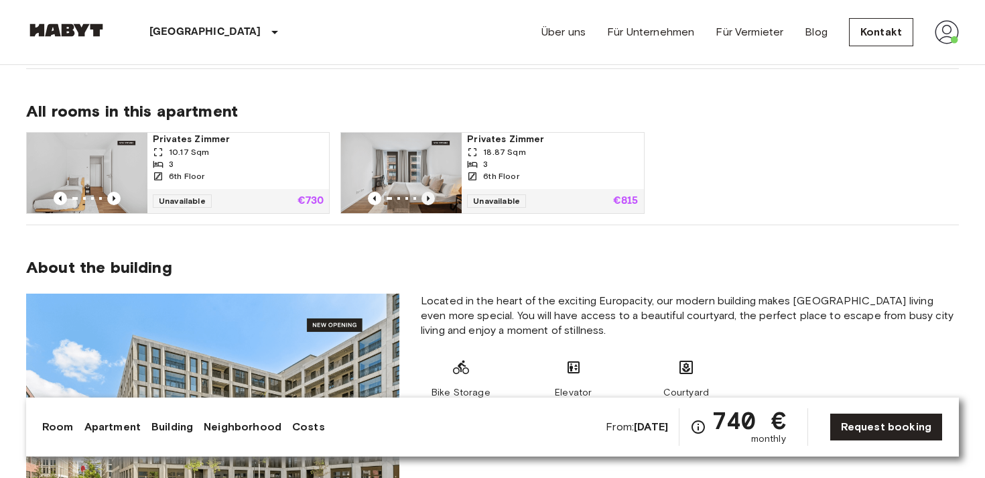
click at [425, 195] on icon "Previous image" at bounding box center [427, 198] width 13 height 13
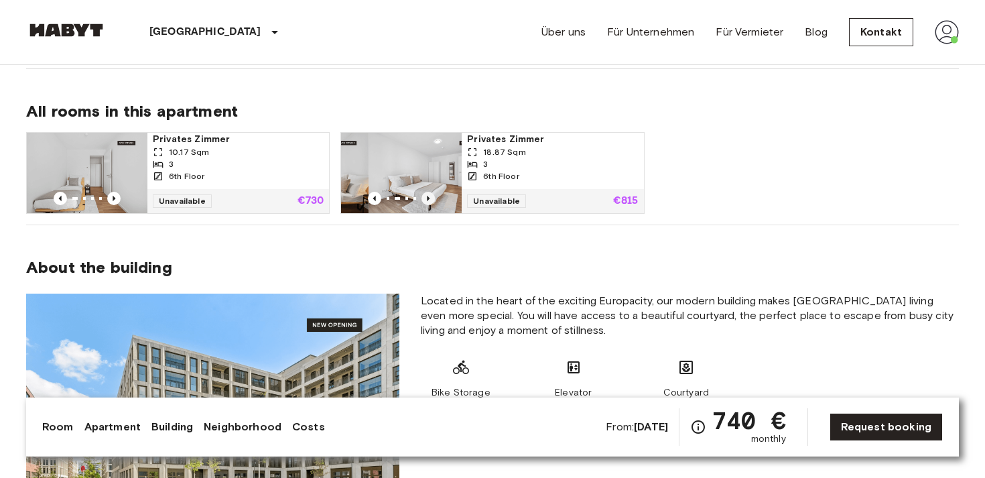
click at [425, 195] on icon "Previous image" at bounding box center [427, 198] width 13 height 13
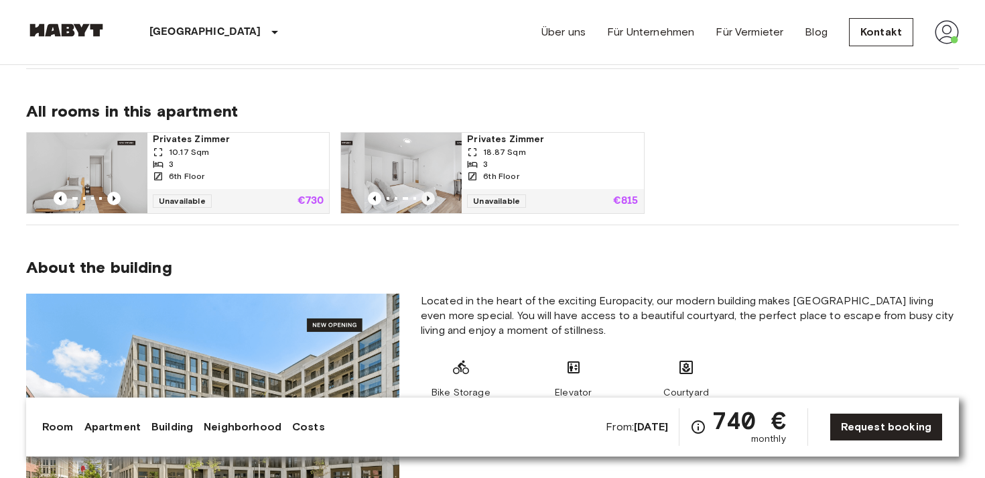
click at [425, 195] on icon "Previous image" at bounding box center [427, 198] width 13 height 13
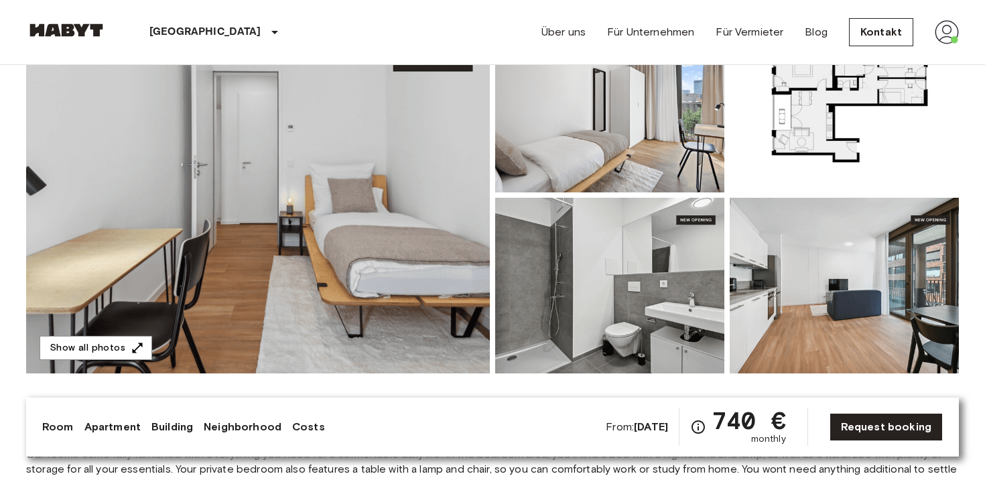
scroll to position [177, 0]
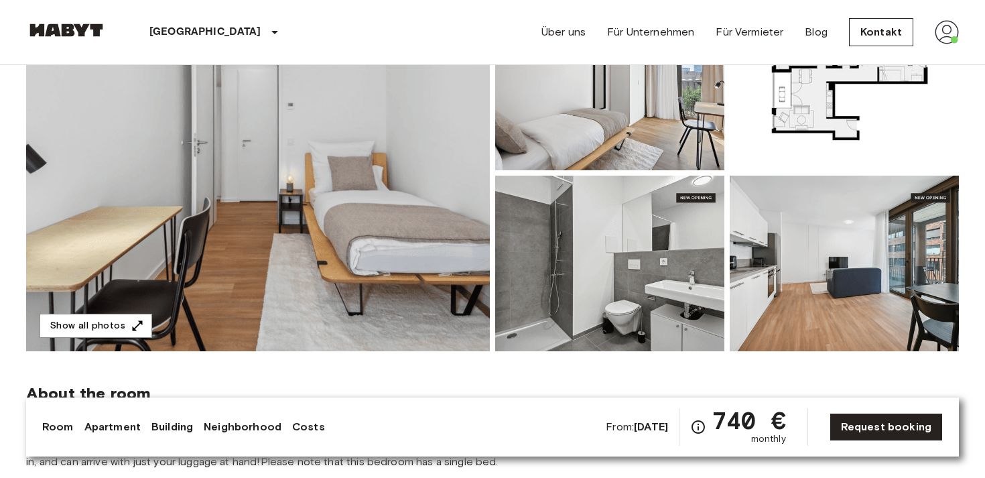
click at [370, 210] on img at bounding box center [257, 173] width 463 height 356
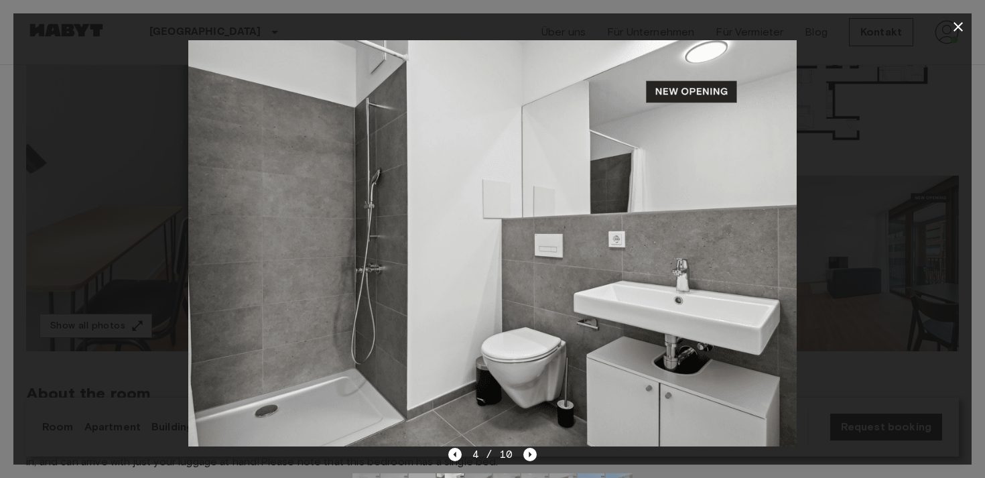
click at [960, 21] on icon "button" at bounding box center [958, 27] width 16 height 16
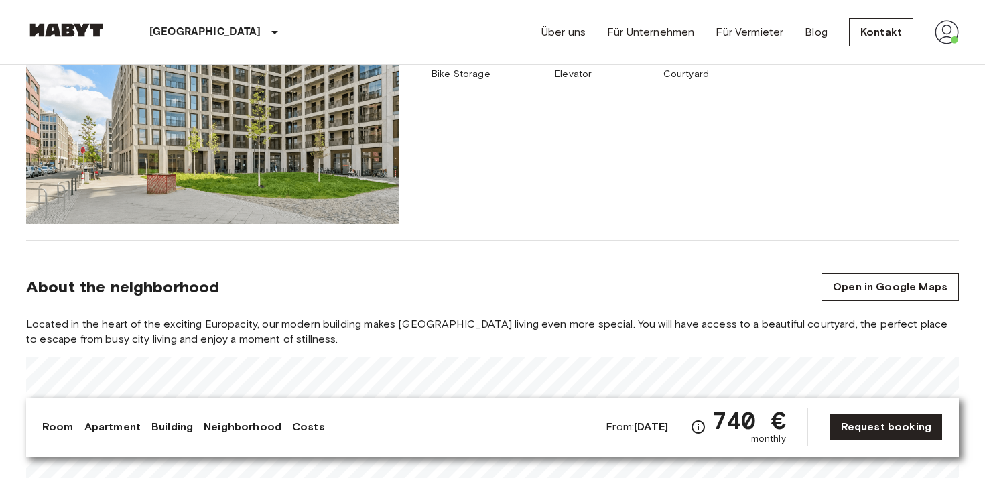
scroll to position [1363, 0]
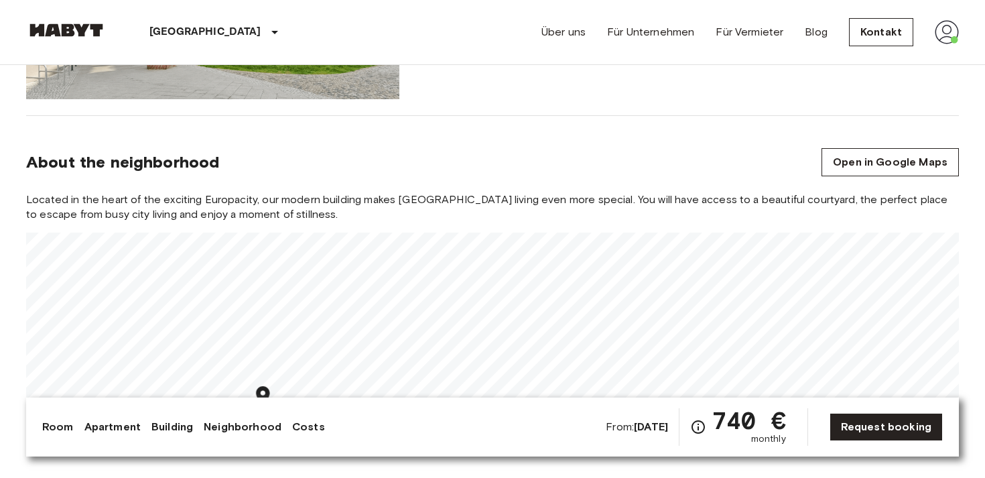
click at [887, 196] on div "Located in the heart of the exciting Europacity, our modern building makes [GEO…" at bounding box center [492, 312] width 932 height 241
click at [499, 226] on div "Located in the heart of the exciting Europacity, our modern building makes [GEO…" at bounding box center [492, 312] width 932 height 241
click at [580, 434] on div "[GEOGRAPHIC_DATA] [GEOGRAPHIC_DATA] [GEOGRAPHIC_DATA] Privates [PERSON_NAME] Pr…" at bounding box center [492, 444] width 964 height 3484
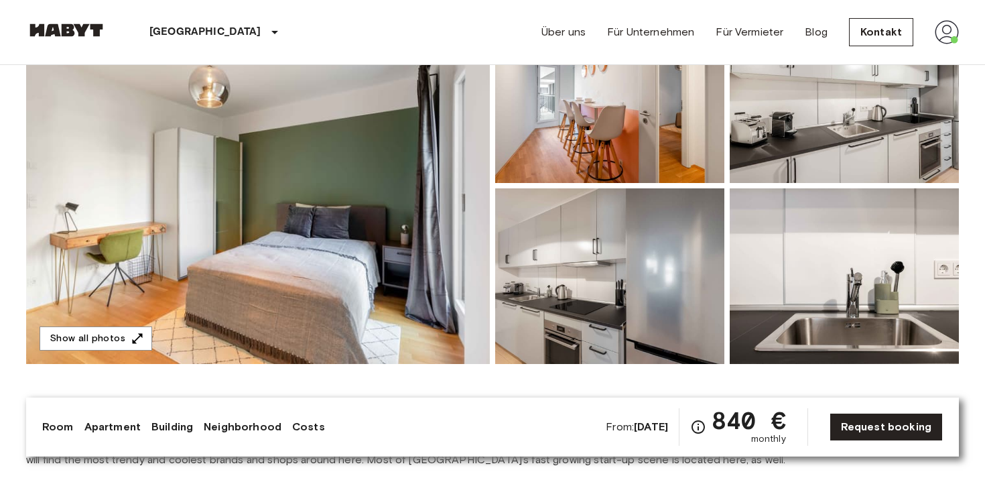
scroll to position [163, 0]
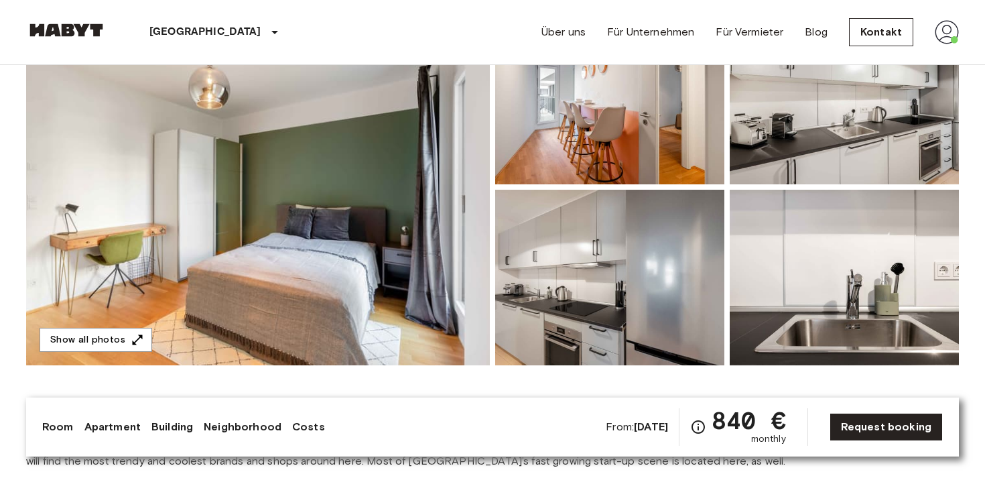
click at [325, 232] on img at bounding box center [257, 187] width 463 height 356
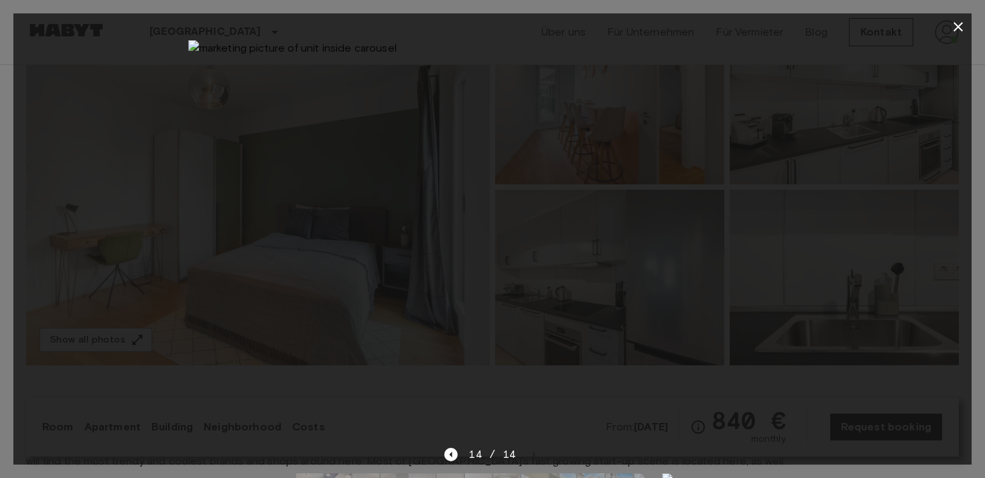
click at [956, 28] on icon "button" at bounding box center [957, 26] width 9 height 9
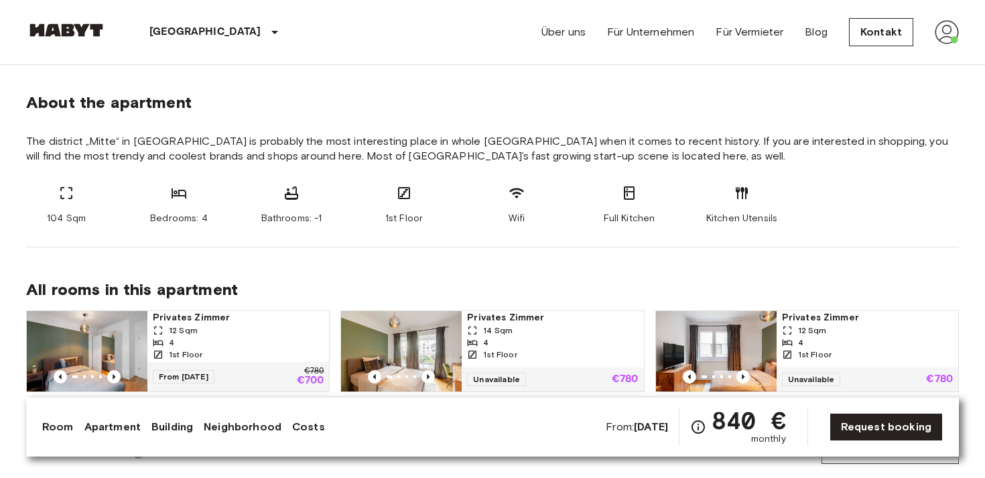
scroll to position [566, 0]
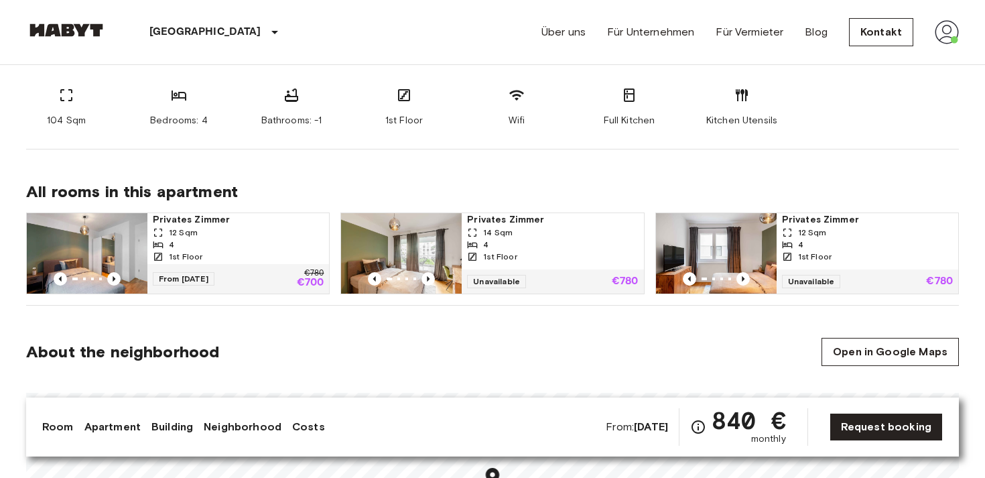
click at [254, 244] on div "4" at bounding box center [238, 244] width 171 height 12
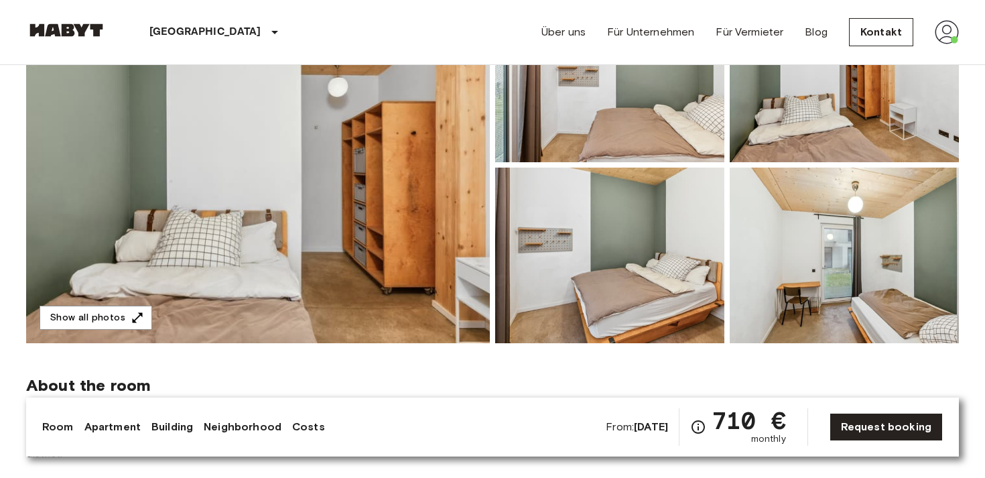
scroll to position [137, 0]
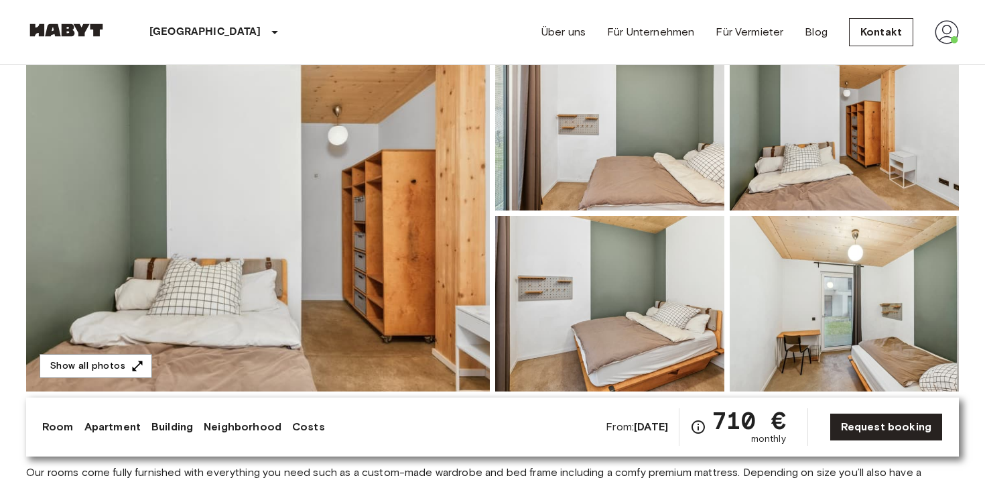
click at [352, 227] on img at bounding box center [257, 213] width 463 height 356
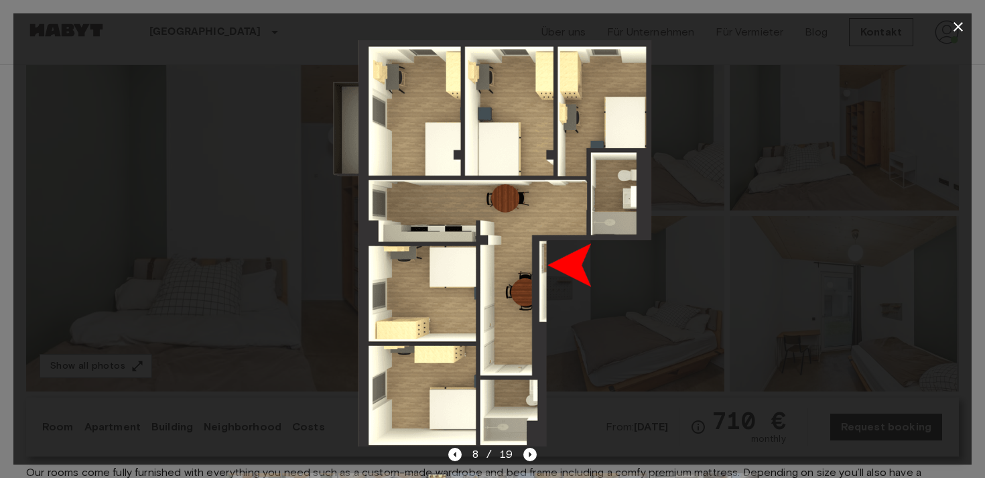
click at [954, 25] on icon "button" at bounding box center [958, 27] width 16 height 16
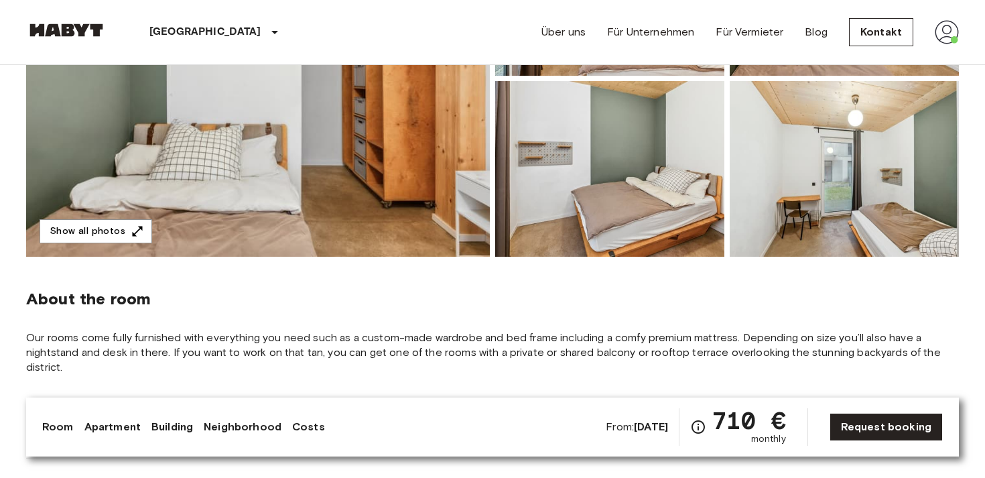
scroll to position [268, 0]
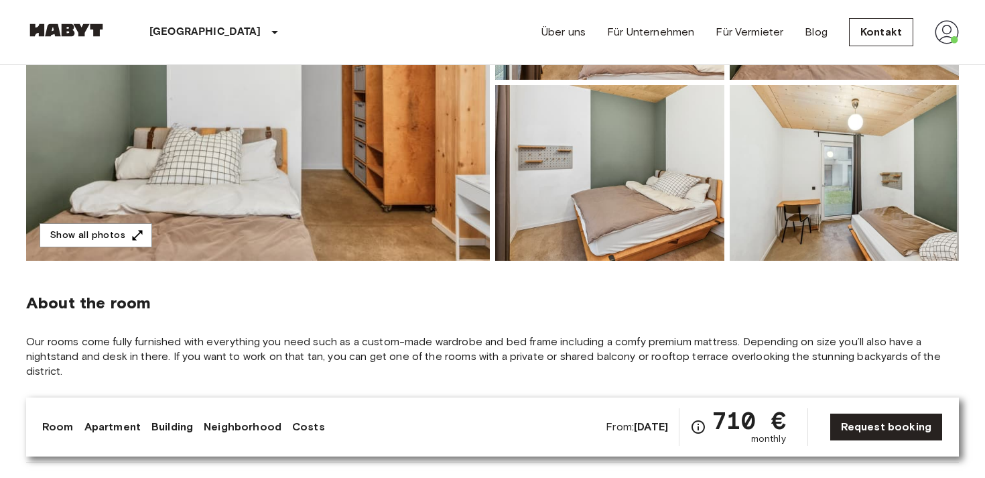
click at [629, 200] on img at bounding box center [609, 172] width 229 height 175
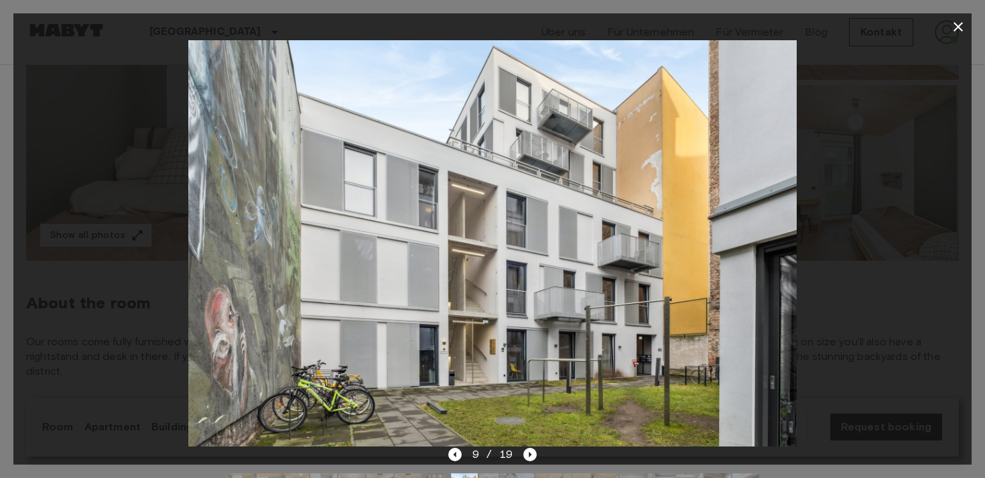
click at [952, 28] on icon "button" at bounding box center [958, 27] width 16 height 16
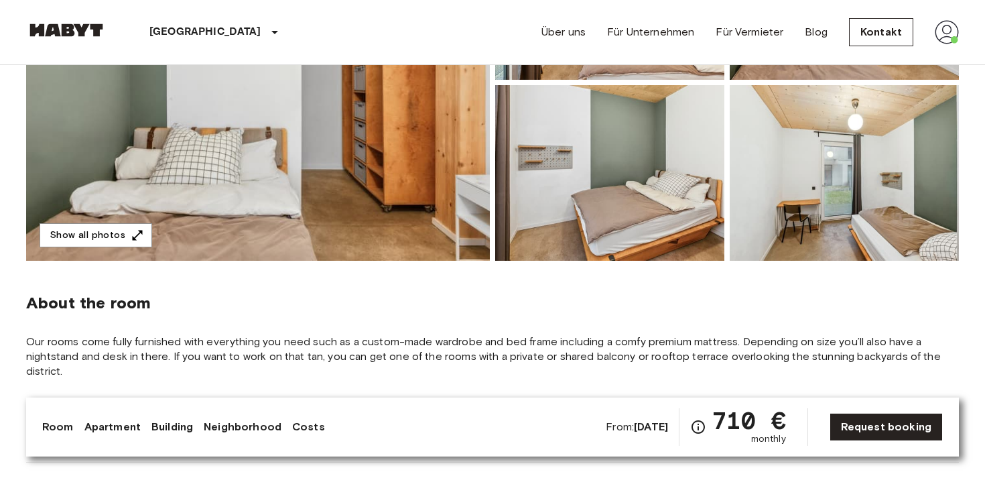
scroll to position [0, 0]
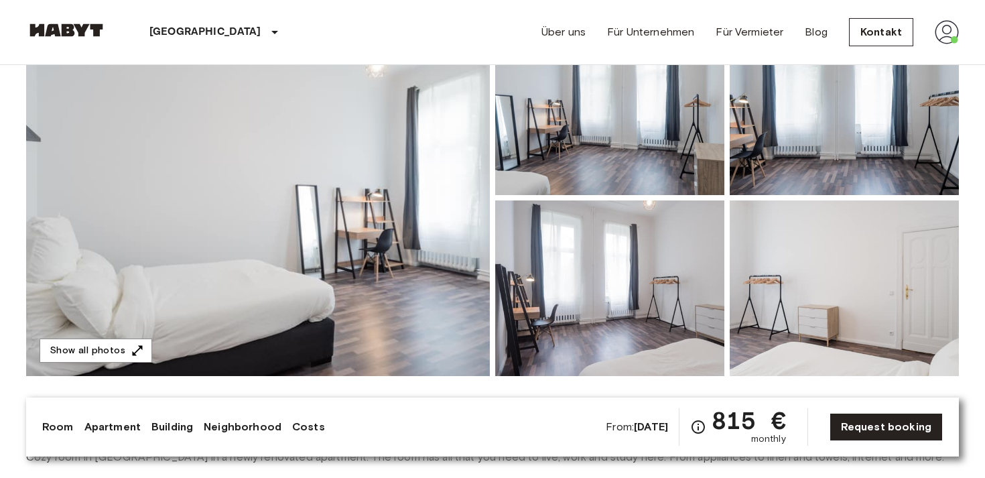
scroll to position [172, 0]
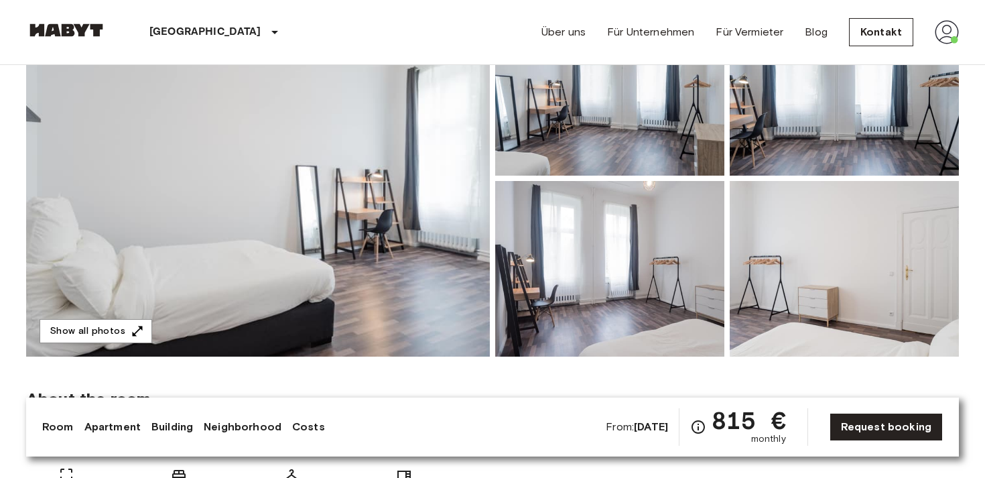
click at [351, 173] on img at bounding box center [257, 178] width 463 height 356
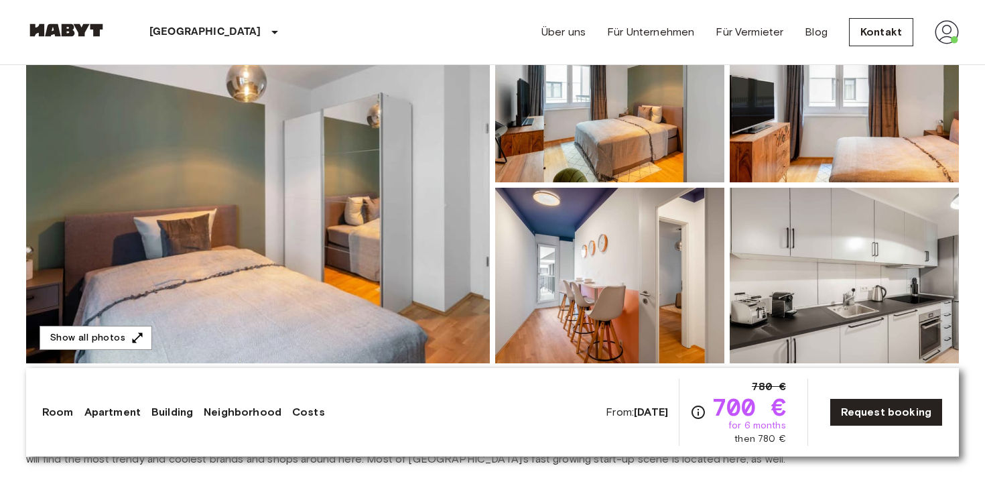
scroll to position [190, 0]
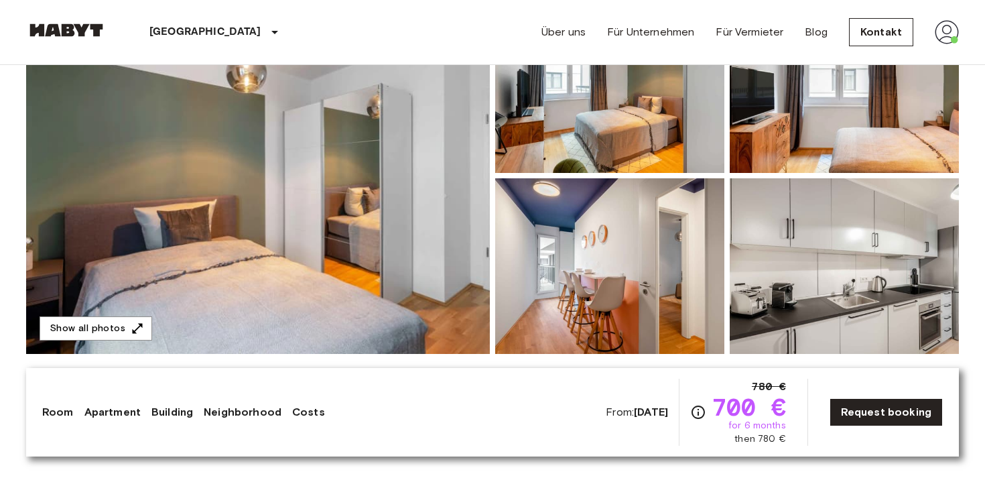
click at [426, 176] on img at bounding box center [257, 175] width 463 height 356
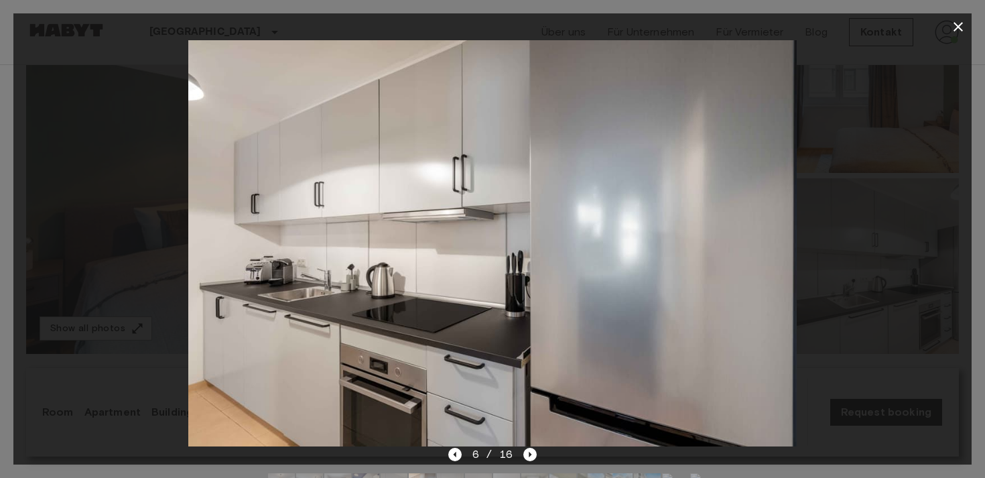
click at [959, 25] on icon "button" at bounding box center [958, 27] width 16 height 16
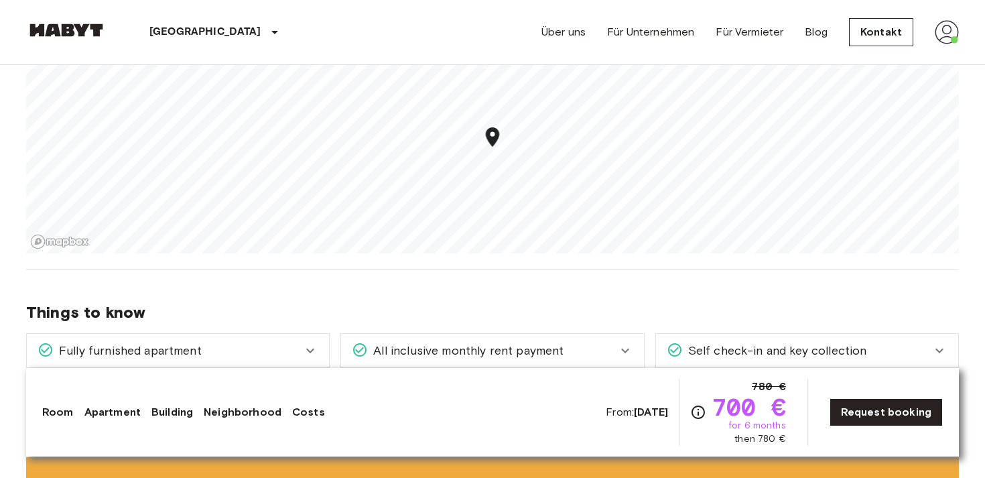
scroll to position [892, 0]
